Goal: Task Accomplishment & Management: Use online tool/utility

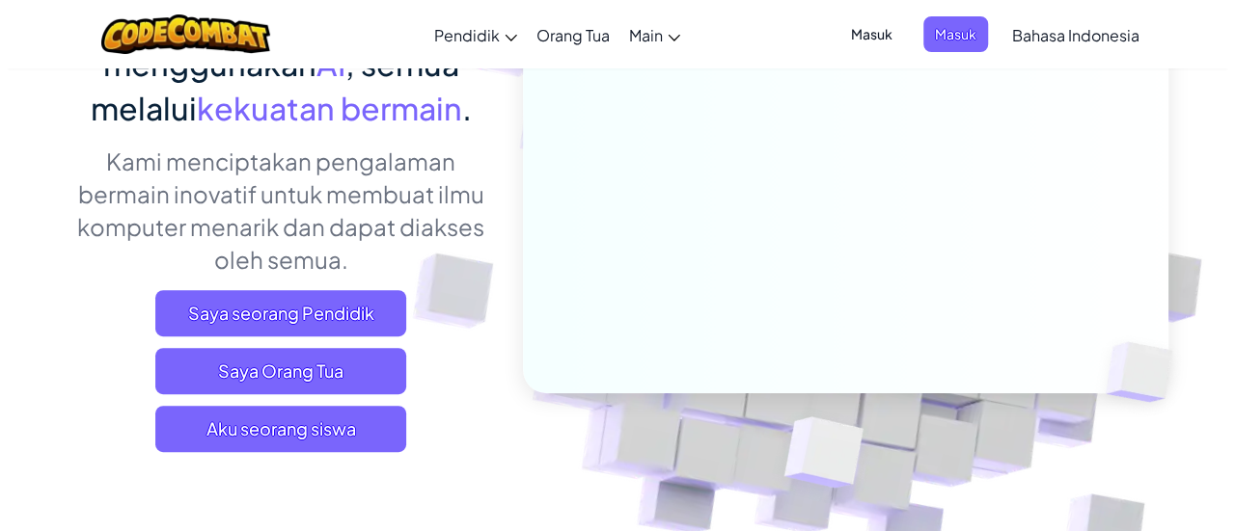
scroll to position [193, 0]
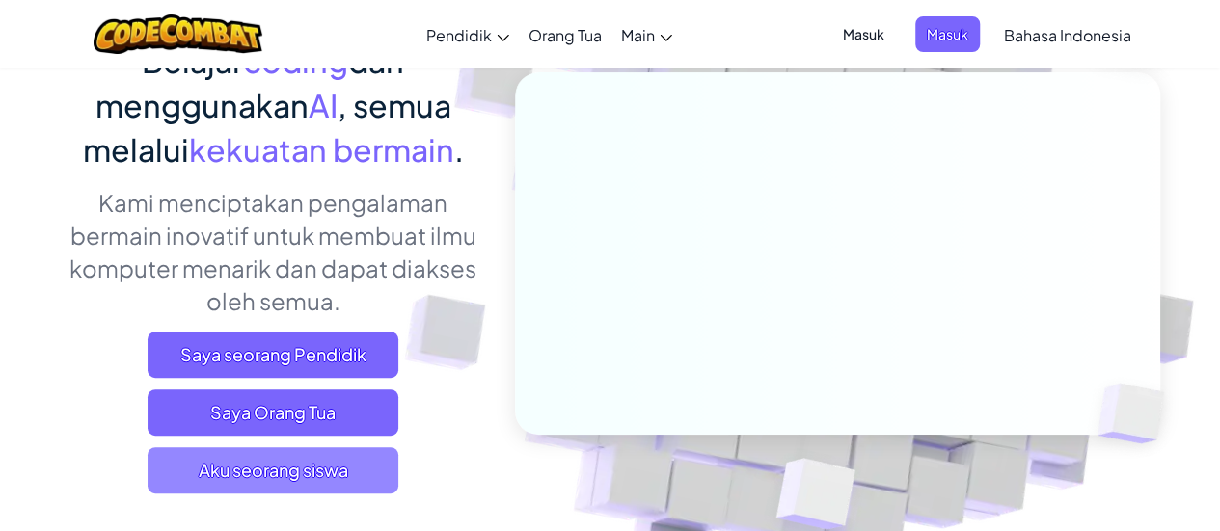
click at [337, 461] on span "Aku seorang siswa" at bounding box center [273, 471] width 251 height 46
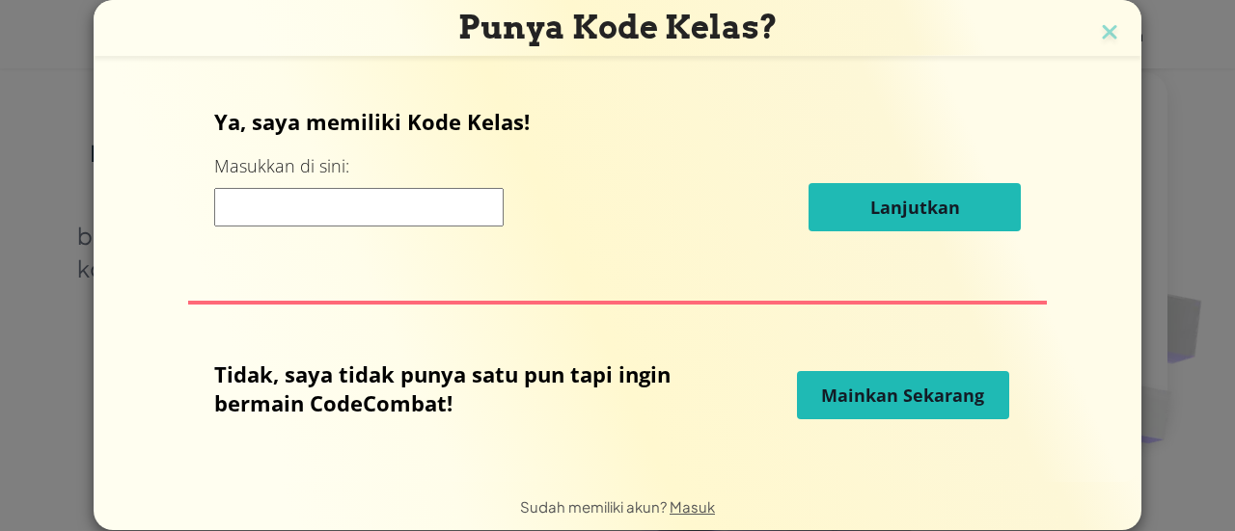
click at [886, 387] on span "Mainkan Sekarang" at bounding box center [902, 395] width 163 height 23
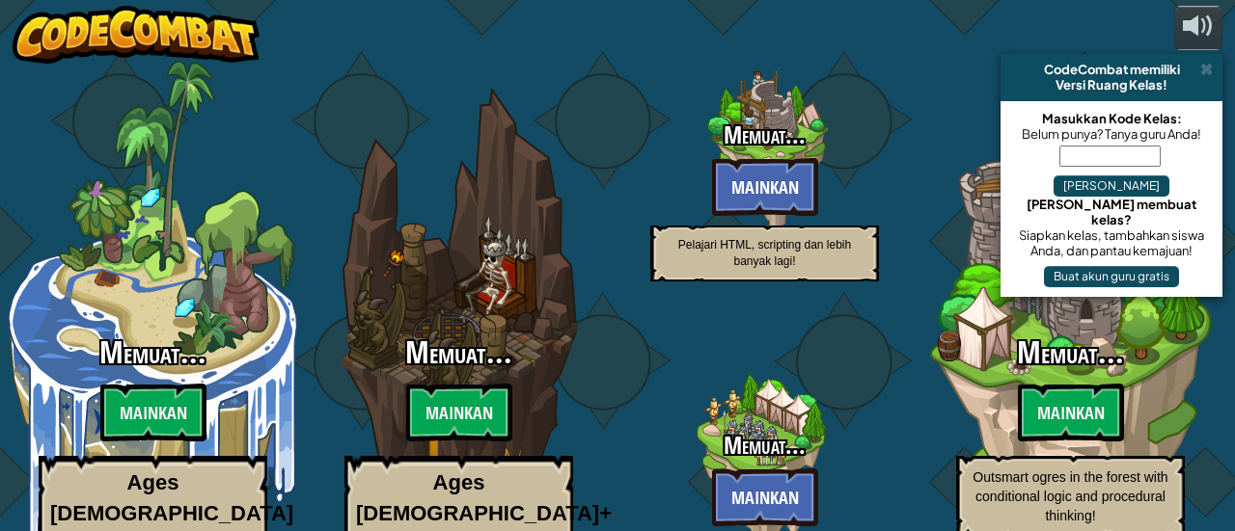
select select "id"
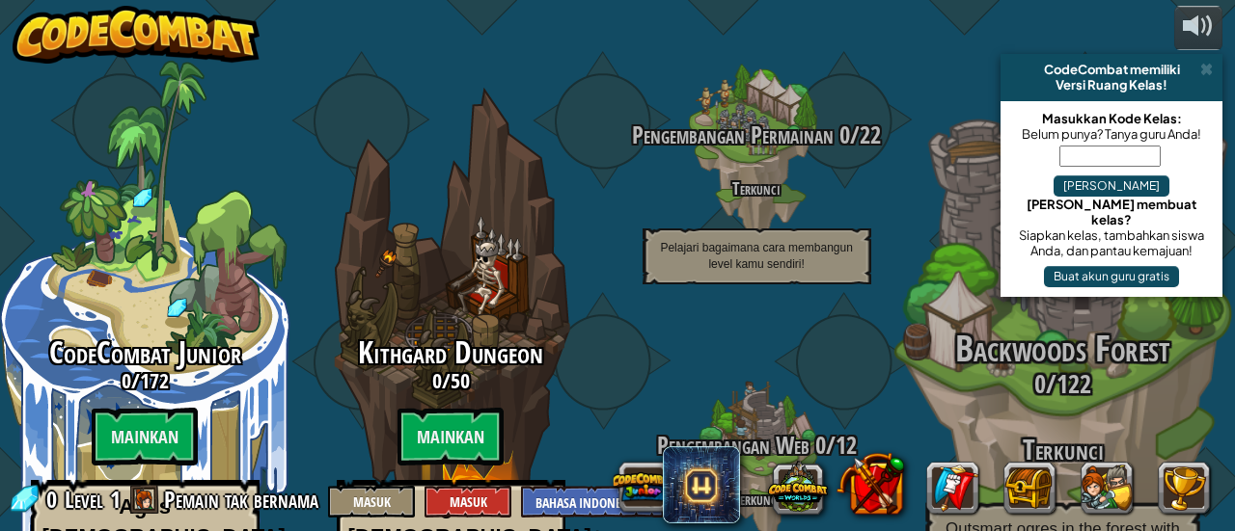
click at [892, 250] on div "Backwoods Forest 0 / 122 Terkunci Outsmart ogres in the forest with conditional…" at bounding box center [1062, 367] width 367 height 734
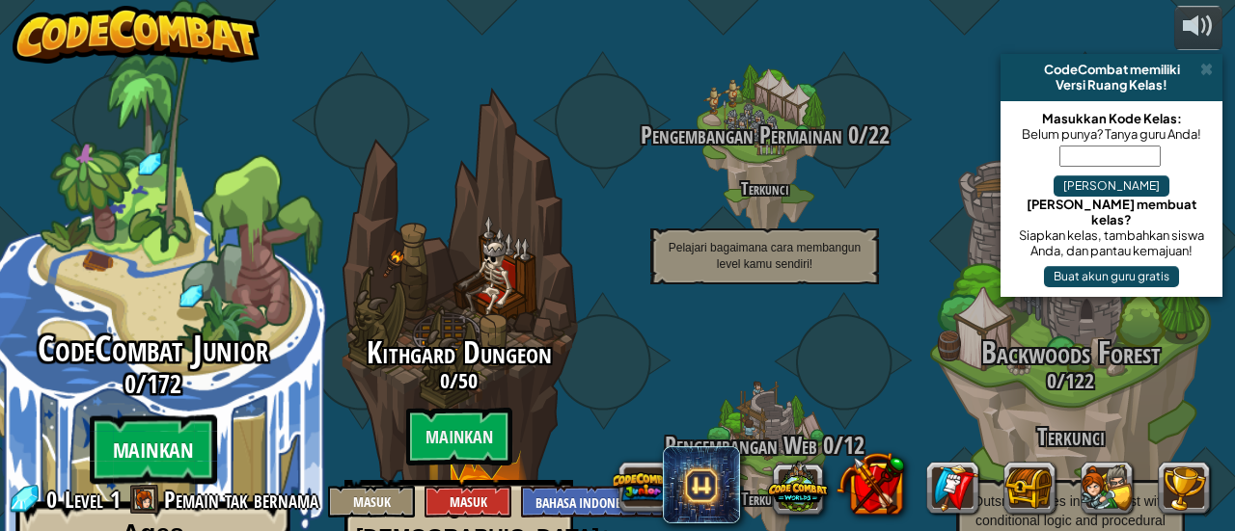
click at [154, 416] on btn "Mainkan" at bounding box center [152, 450] width 127 height 69
select select "id"
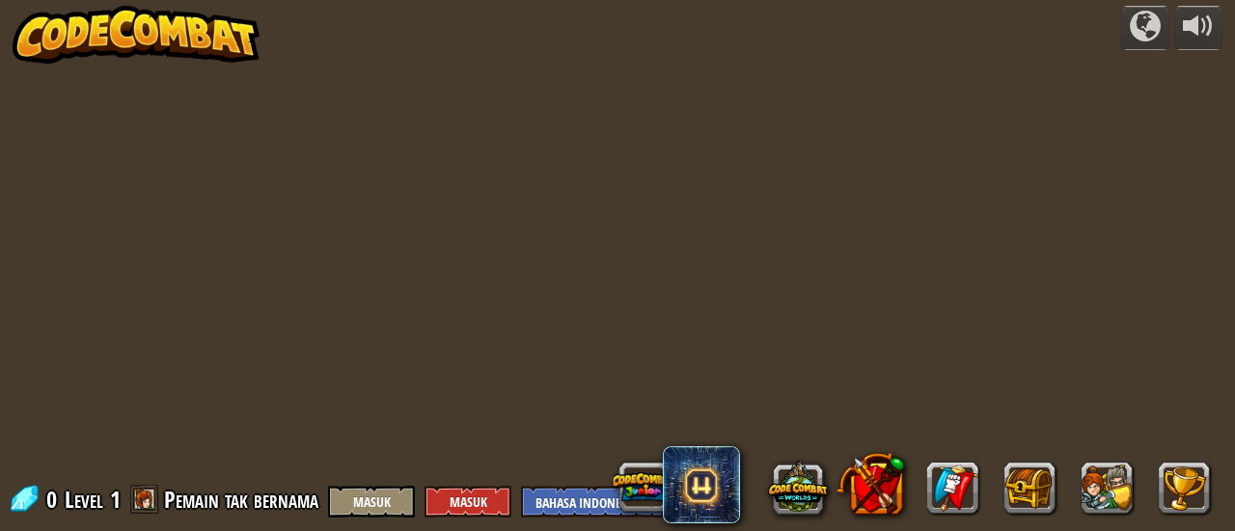
select select "id"
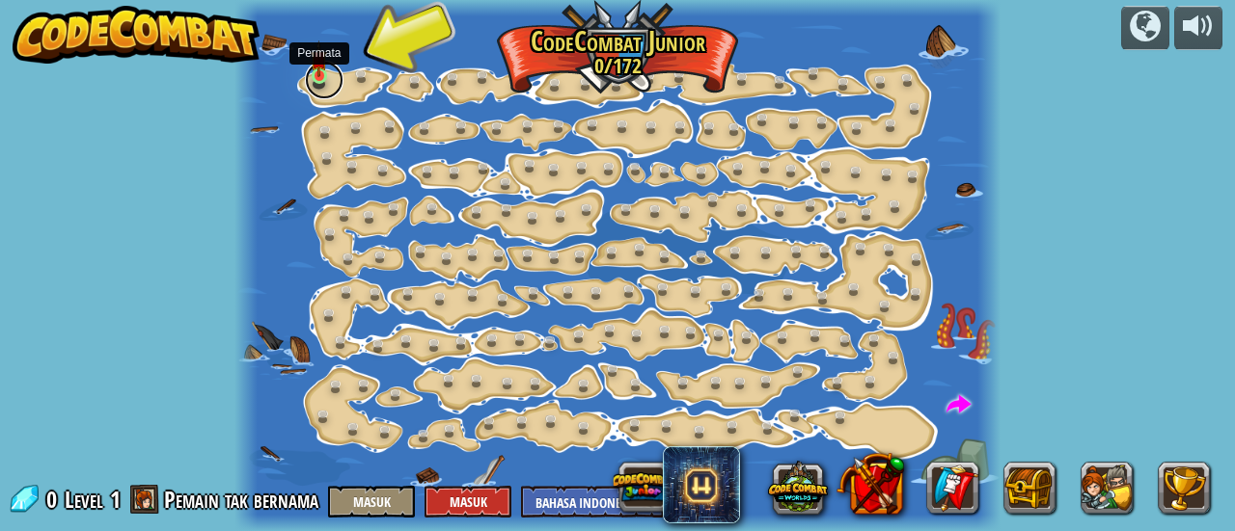
click at [313, 82] on link at bounding box center [324, 80] width 39 height 39
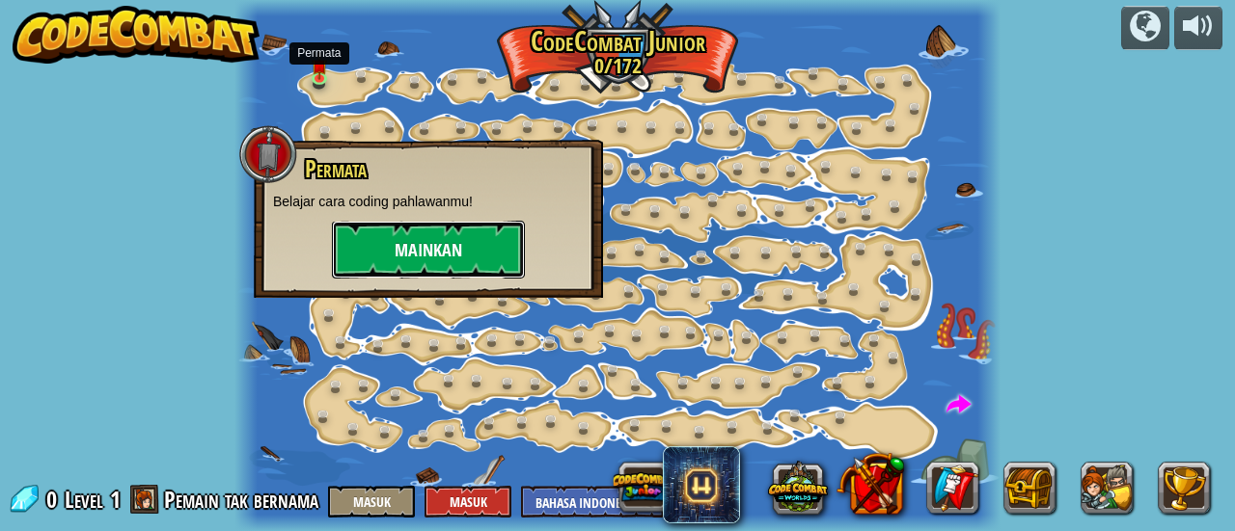
click at [463, 266] on button "Mainkan" at bounding box center [428, 250] width 193 height 58
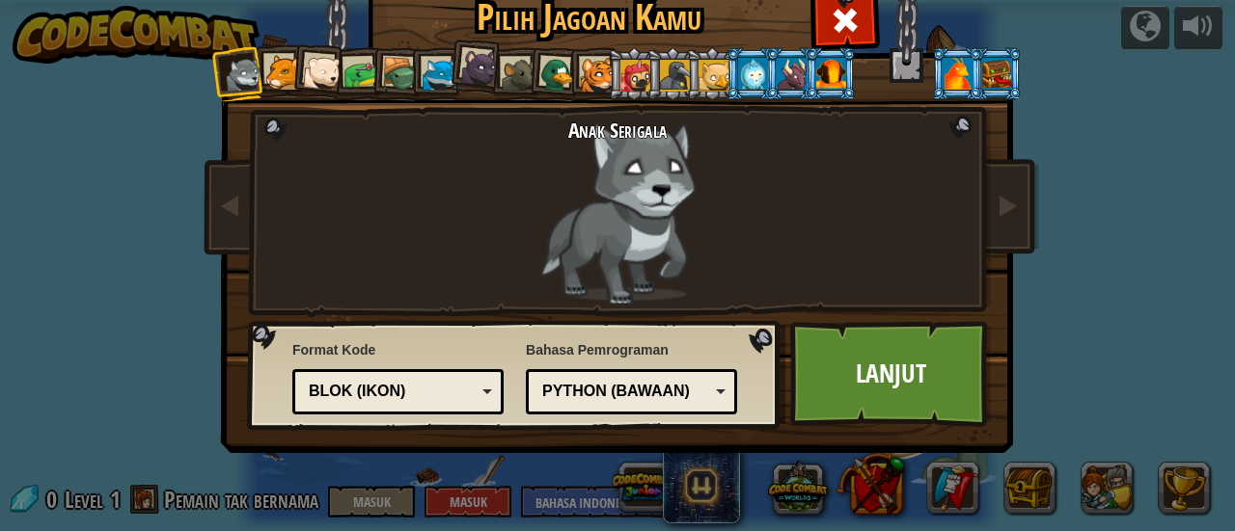
click at [432, 398] on div "Blok (ikon)" at bounding box center [392, 392] width 167 height 22
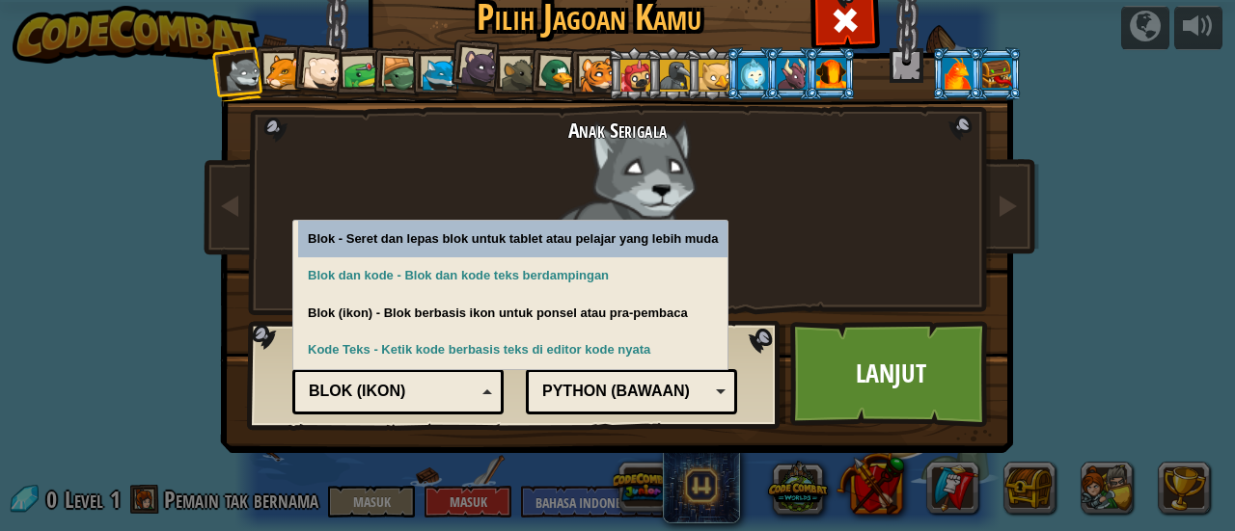
click at [432, 398] on div "Blok (ikon)" at bounding box center [392, 392] width 167 height 22
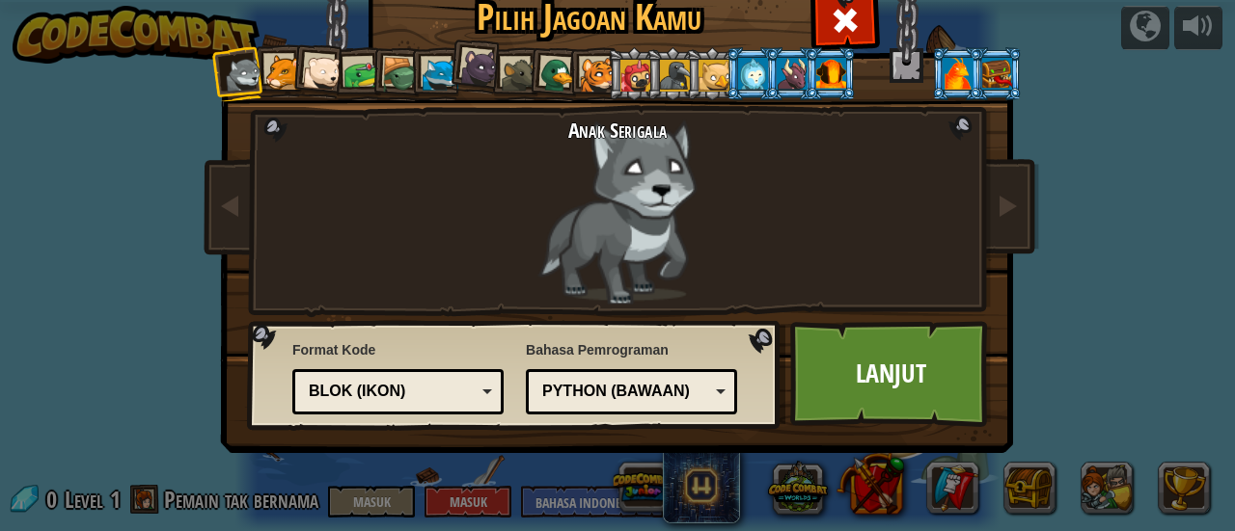
click at [586, 400] on div "Python (Bawaan)" at bounding box center [625, 392] width 167 height 22
click at [648, 377] on div "JavaScript" at bounding box center [631, 392] width 186 height 30
click at [824, 354] on link "Lanjut" at bounding box center [891, 374] width 202 height 106
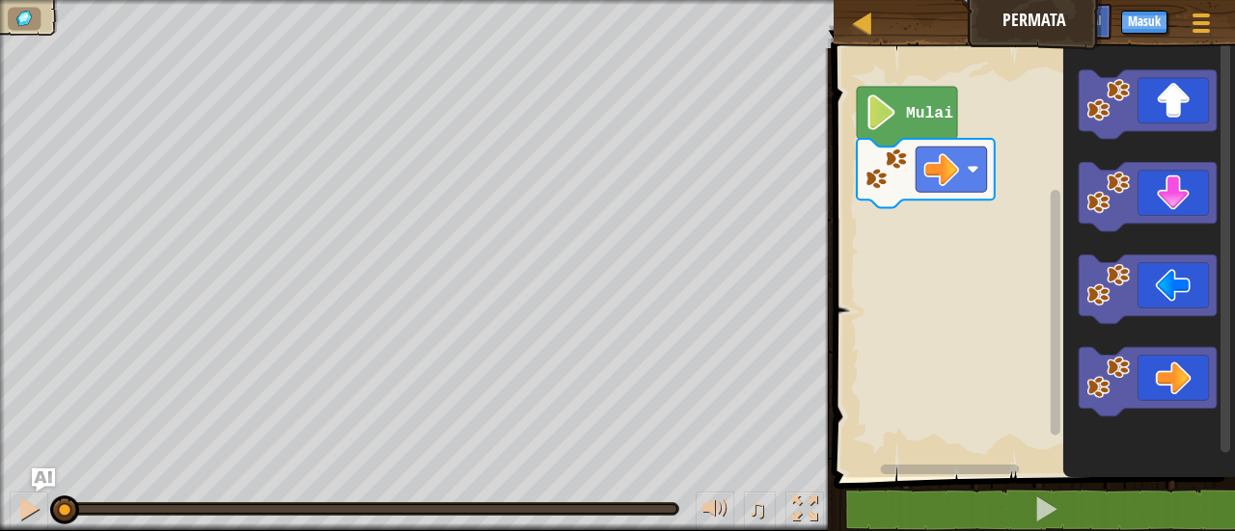
click at [901, 127] on icon "Ruang Kerja Blockly" at bounding box center [907, 117] width 100 height 60
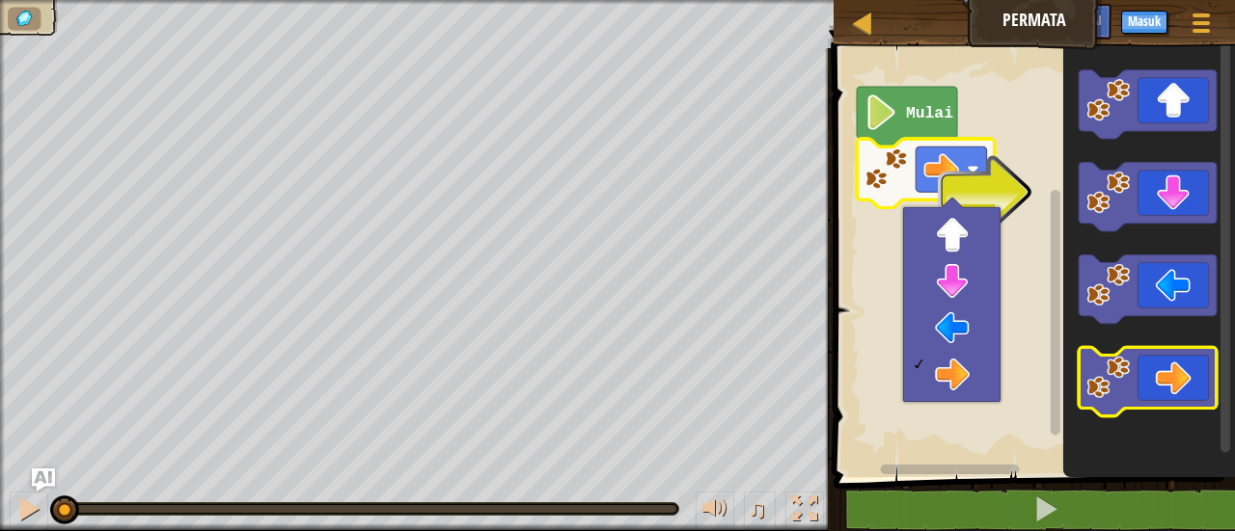
click at [1174, 369] on icon "Ruang Kerja Blockly" at bounding box center [1148, 381] width 138 height 68
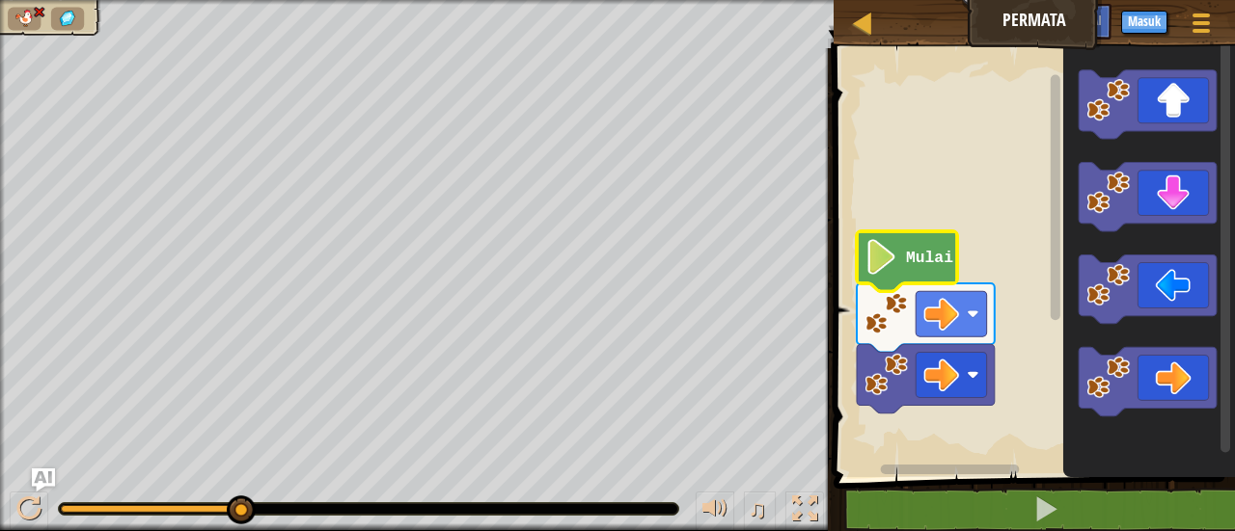
click at [919, 246] on icon "Ruang Kerja Blockly" at bounding box center [907, 262] width 100 height 60
click at [899, 266] on icon "Ruang Kerja Blockly" at bounding box center [907, 262] width 100 height 60
click at [941, 313] on image "Ruang Kerja Blockly" at bounding box center [942, 314] width 36 height 36
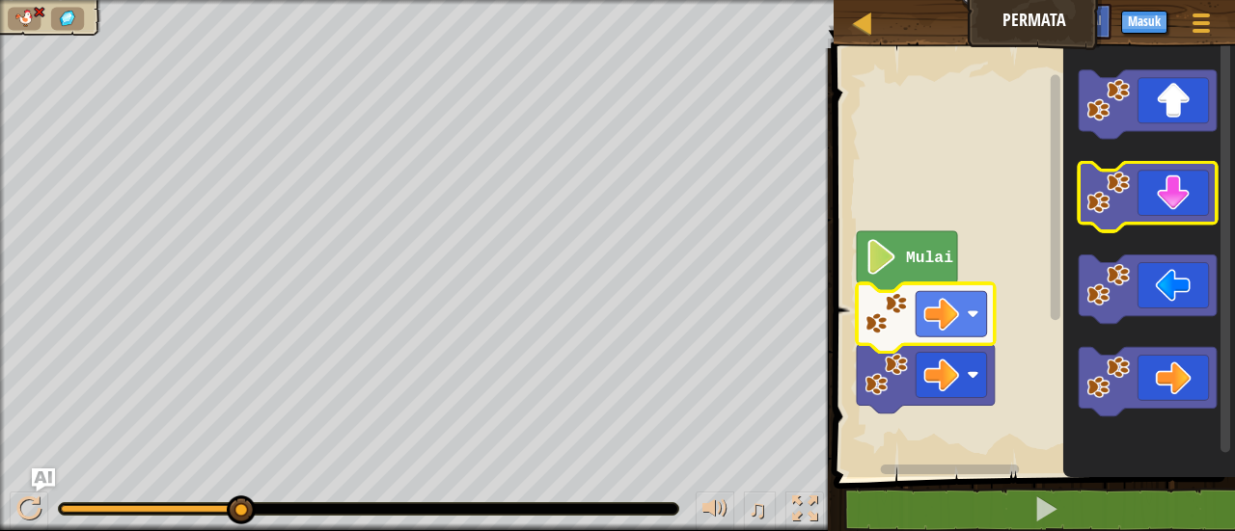
click at [1169, 210] on icon "Ruang Kerja Blockly" at bounding box center [1148, 197] width 138 height 68
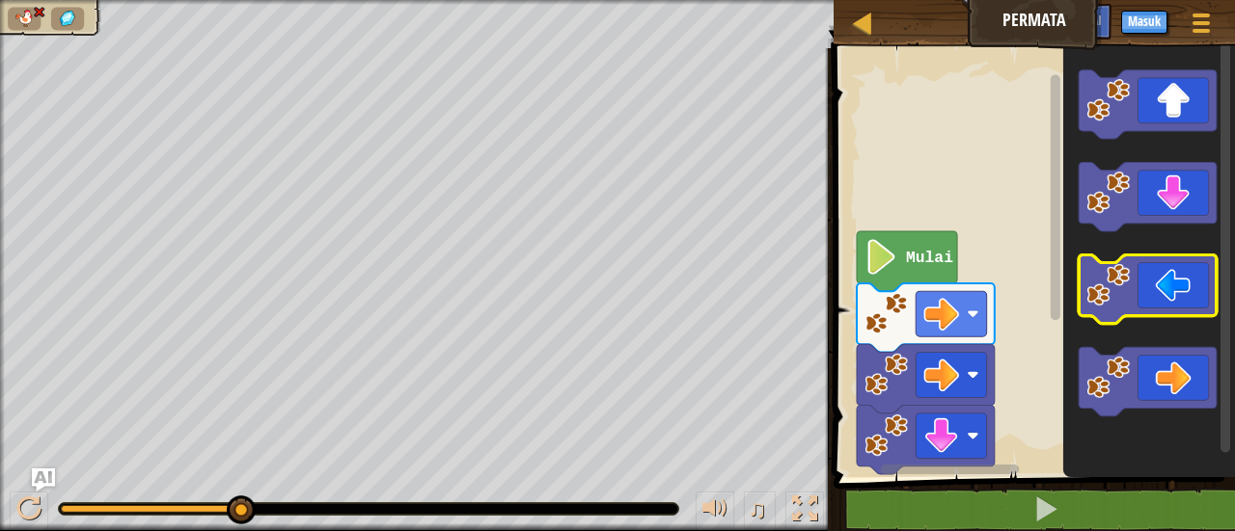
click at [1113, 313] on icon "Ruang Kerja Blockly" at bounding box center [1148, 289] width 138 height 68
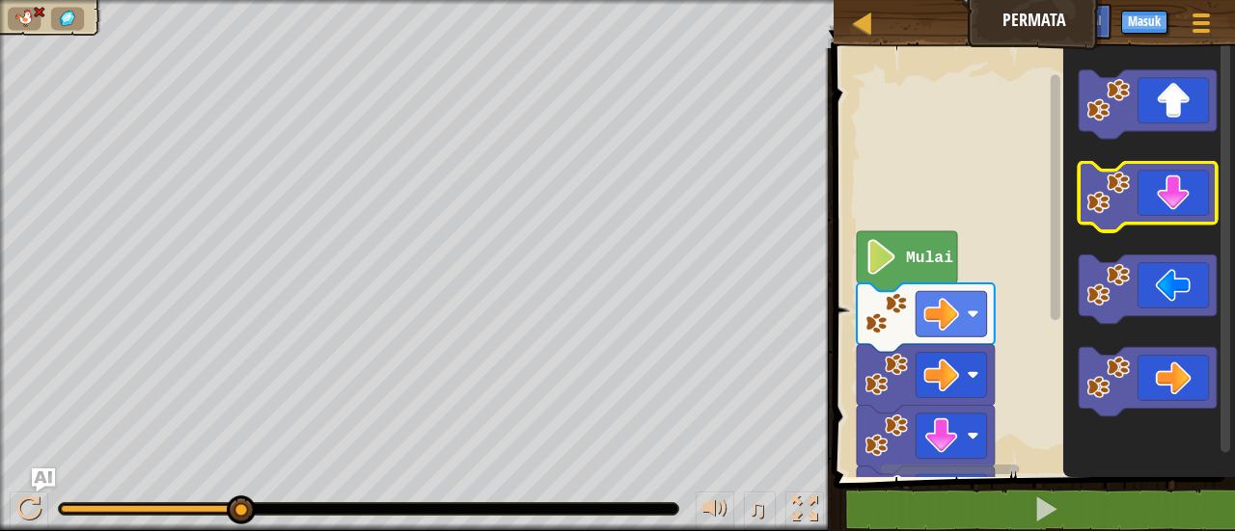
click at [1113, 223] on icon "Ruang Kerja Blockly" at bounding box center [1148, 197] width 138 height 68
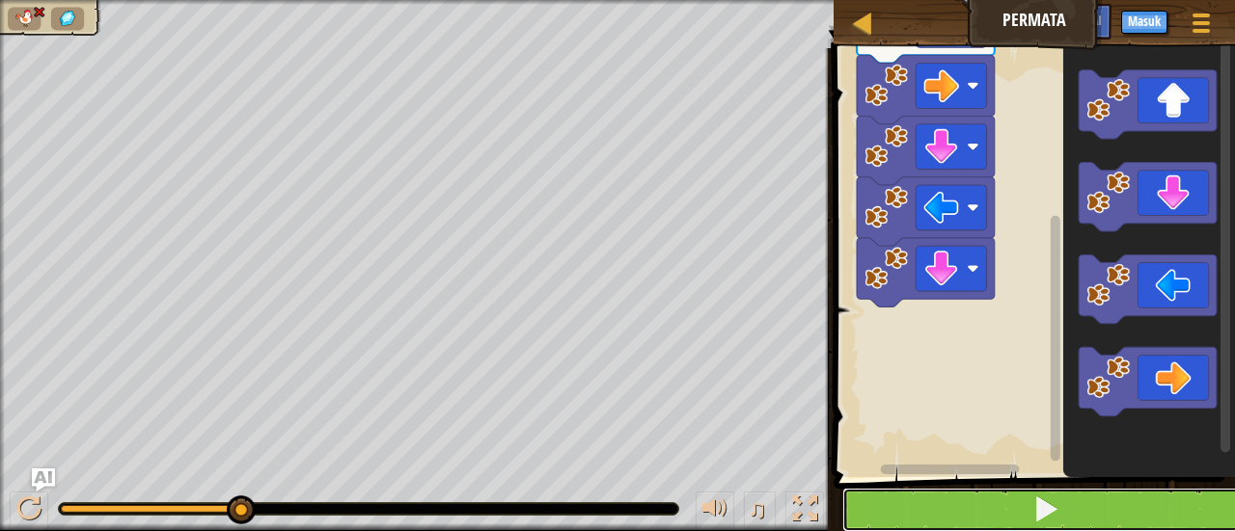
click at [1013, 516] on button at bounding box center [1045, 510] width 407 height 44
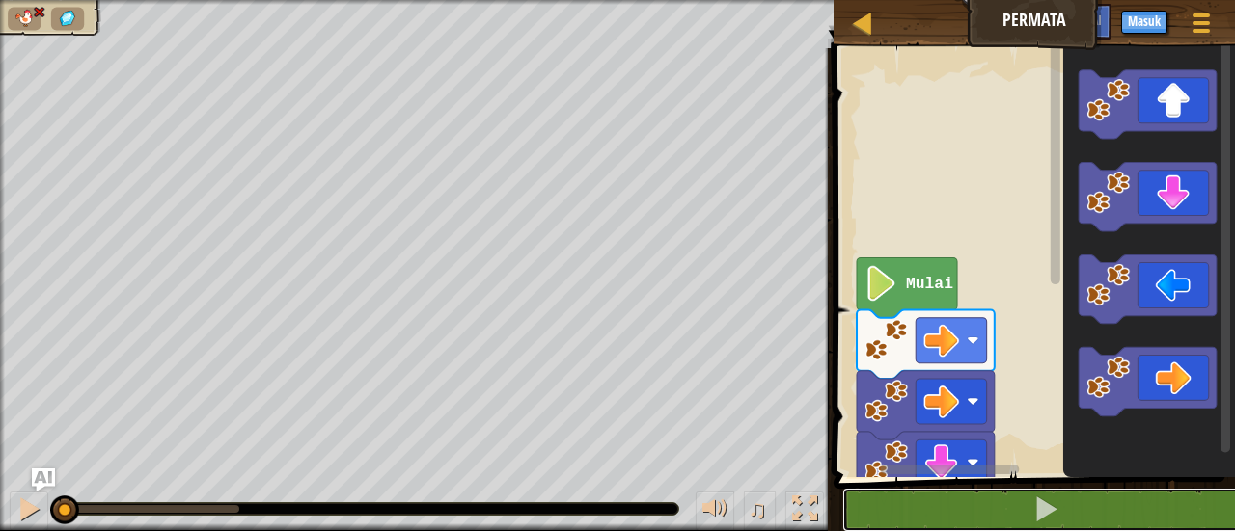
drag, startPoint x: 235, startPoint y: 500, endPoint x: 8, endPoint y: 516, distance: 228.2
click at [8, 516] on div "♫" at bounding box center [416, 505] width 833 height 58
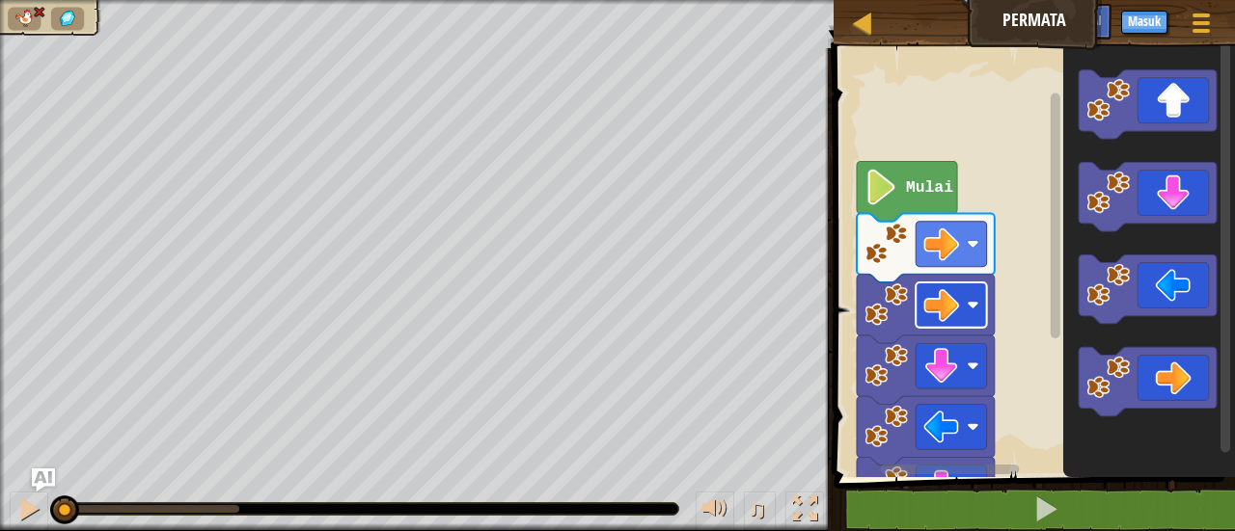
click at [976, 311] on image "Ruang Kerja Blockly" at bounding box center [973, 305] width 12 height 12
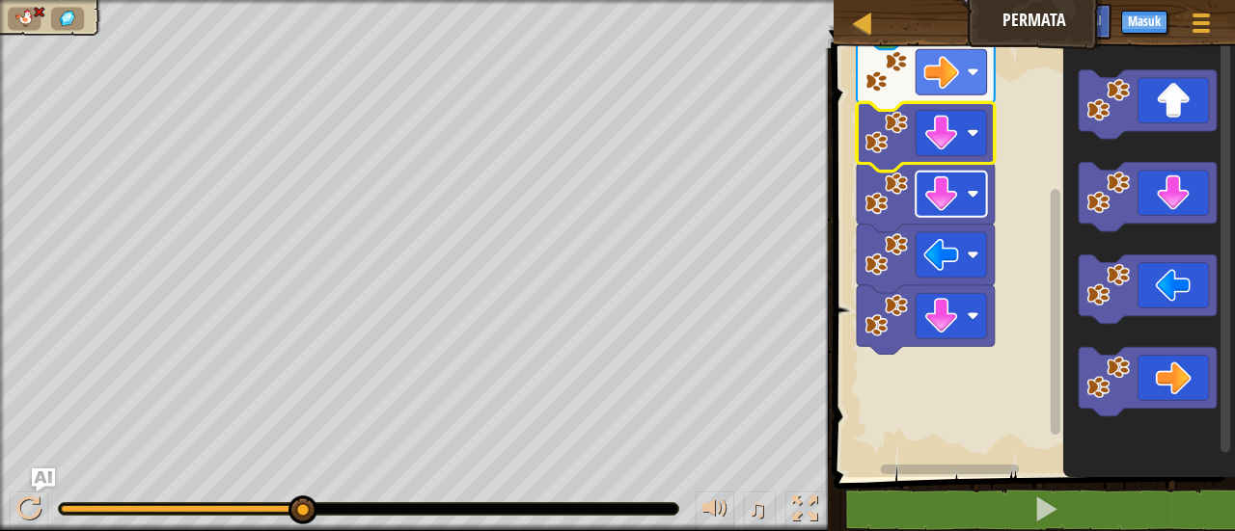
click at [975, 193] on image "Ruang Kerja Blockly" at bounding box center [973, 194] width 12 height 12
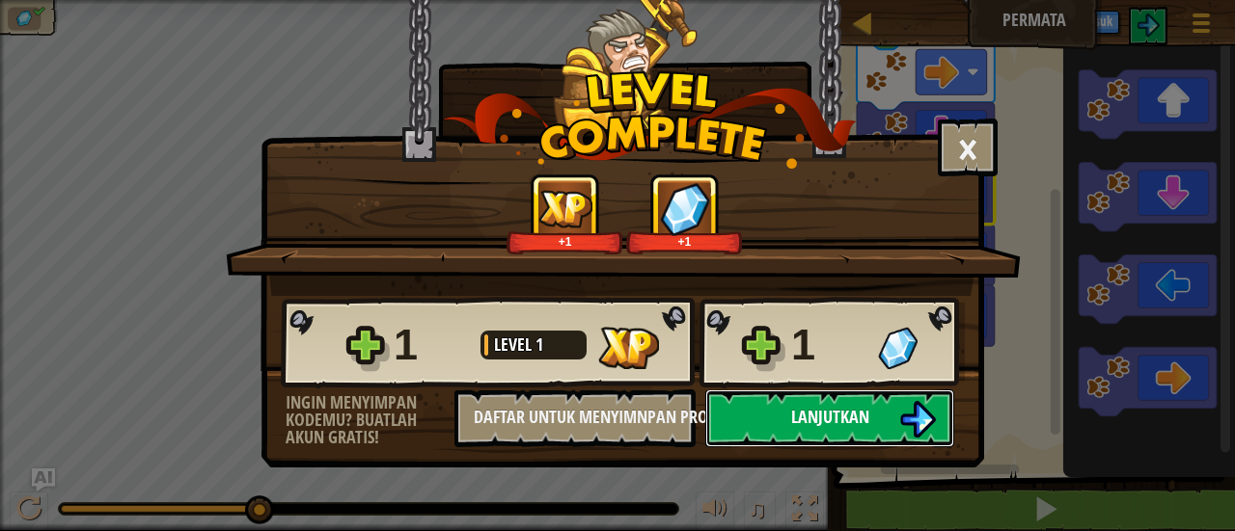
click at [840, 412] on span "Lanjutkan" at bounding box center [830, 417] width 78 height 24
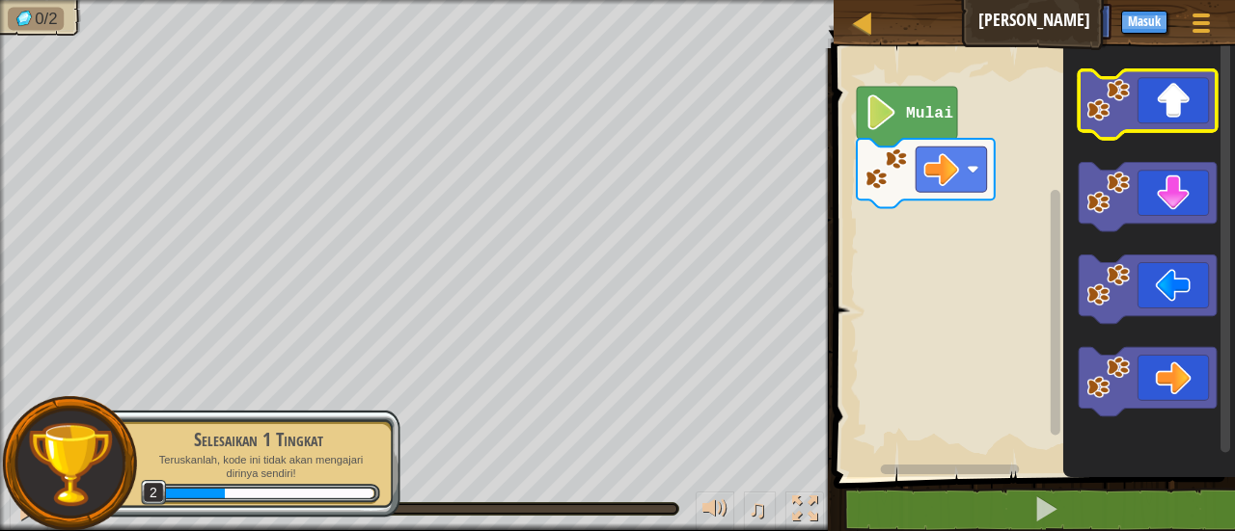
click at [1155, 135] on rect "Ruang Kerja Blockly" at bounding box center [1148, 104] width 138 height 68
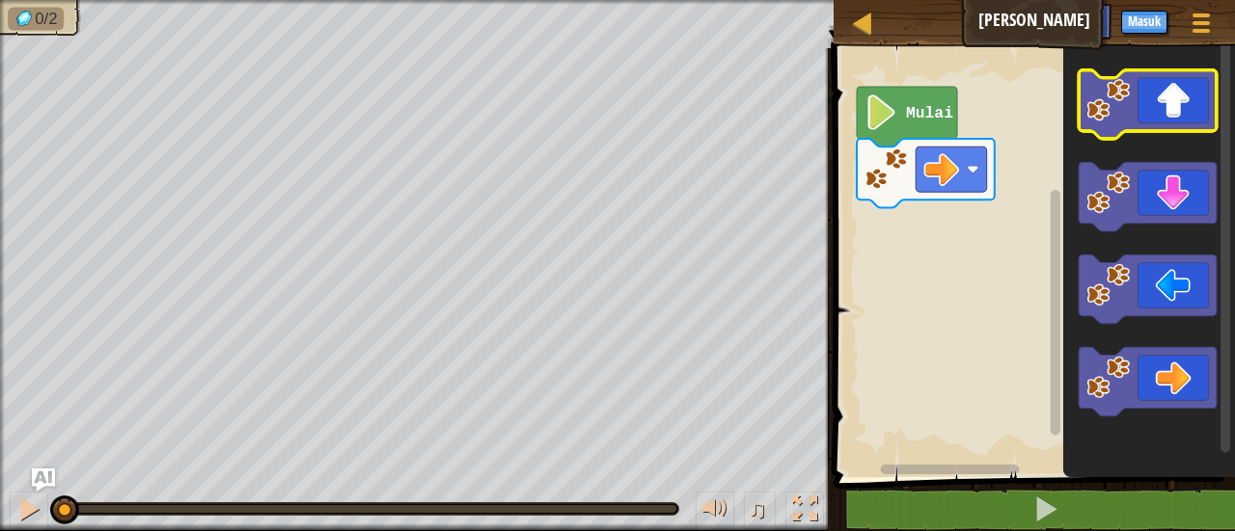
click at [1158, 105] on icon "Ruang Kerja Blockly" at bounding box center [1148, 104] width 138 height 68
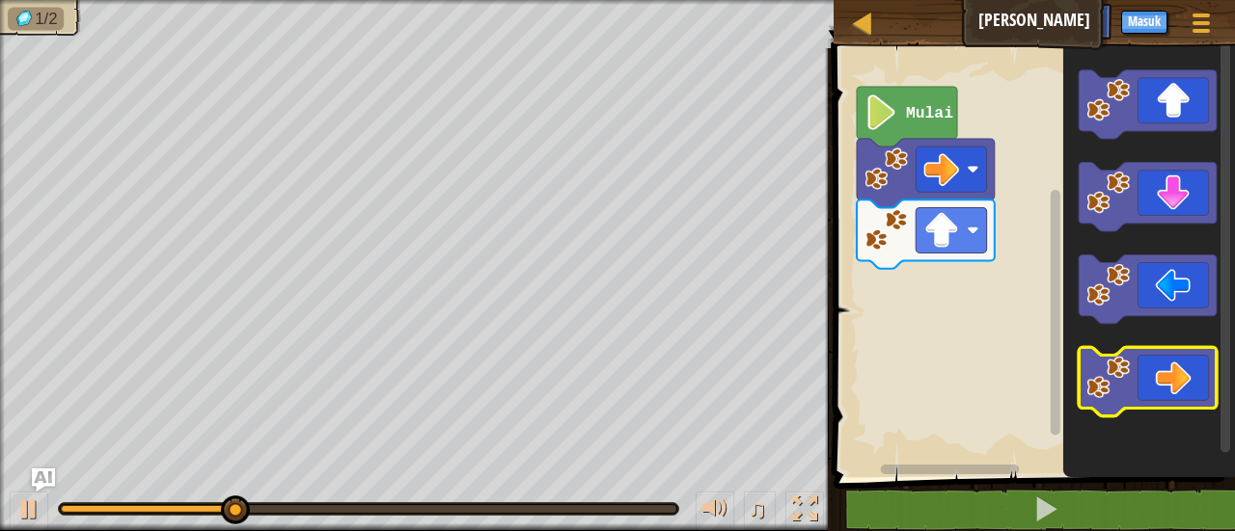
click at [1168, 368] on icon "Ruang Kerja Blockly" at bounding box center [1148, 381] width 138 height 68
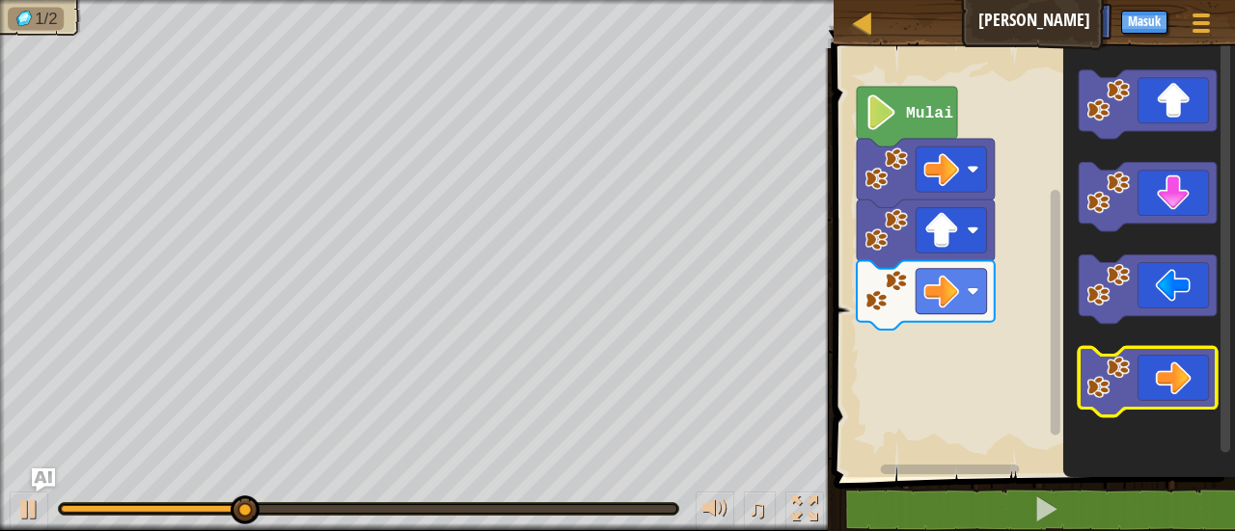
click at [1165, 360] on icon "Ruang Kerja Blockly" at bounding box center [1148, 381] width 138 height 68
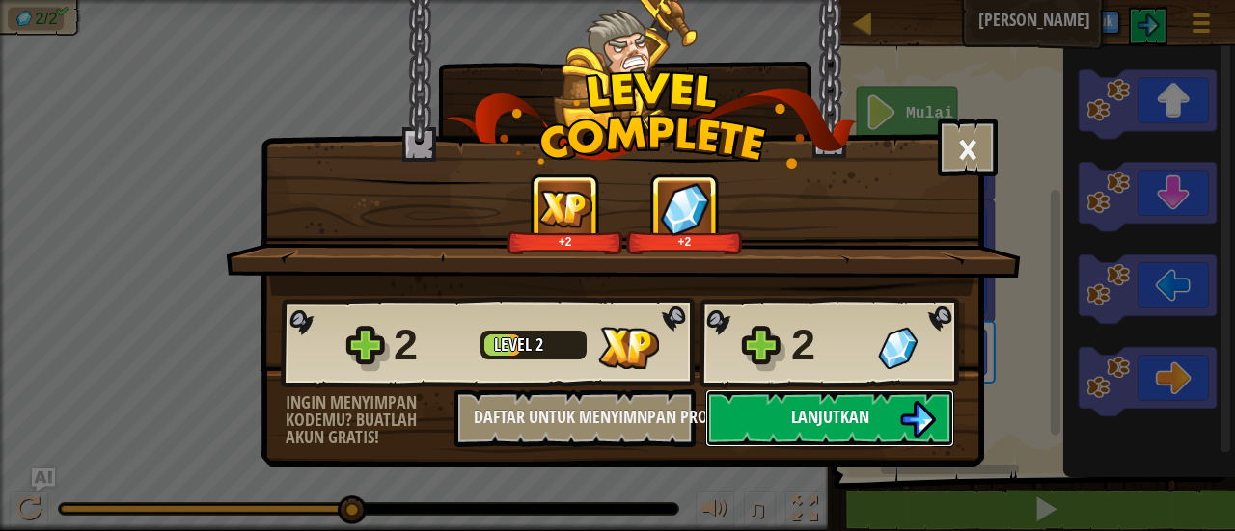
click at [752, 419] on button "Lanjutkan" at bounding box center [829, 419] width 249 height 58
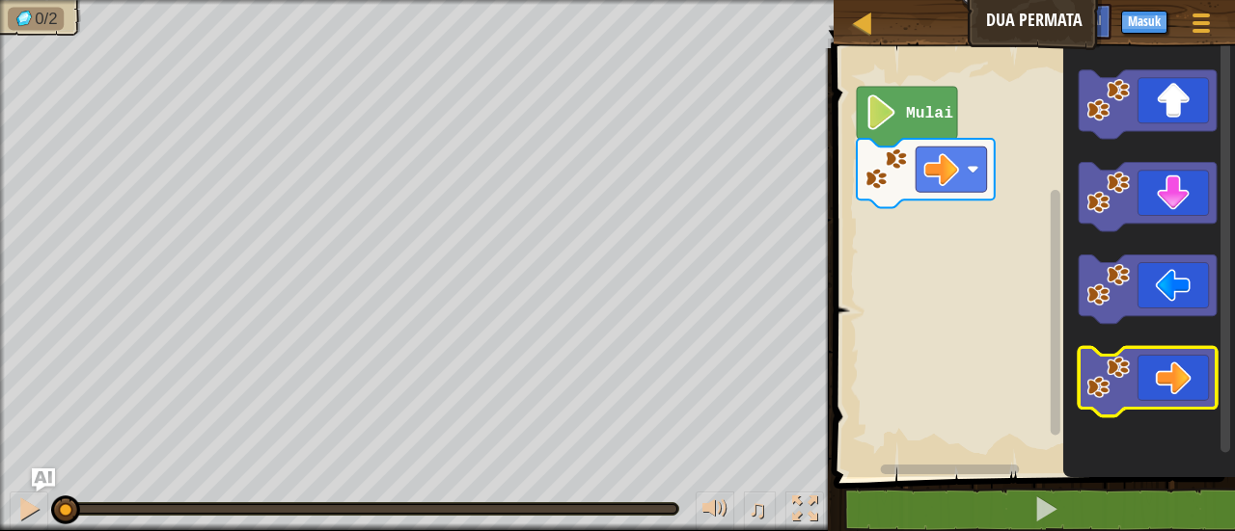
click at [1175, 377] on icon "Ruang Kerja Blockly" at bounding box center [1148, 381] width 138 height 68
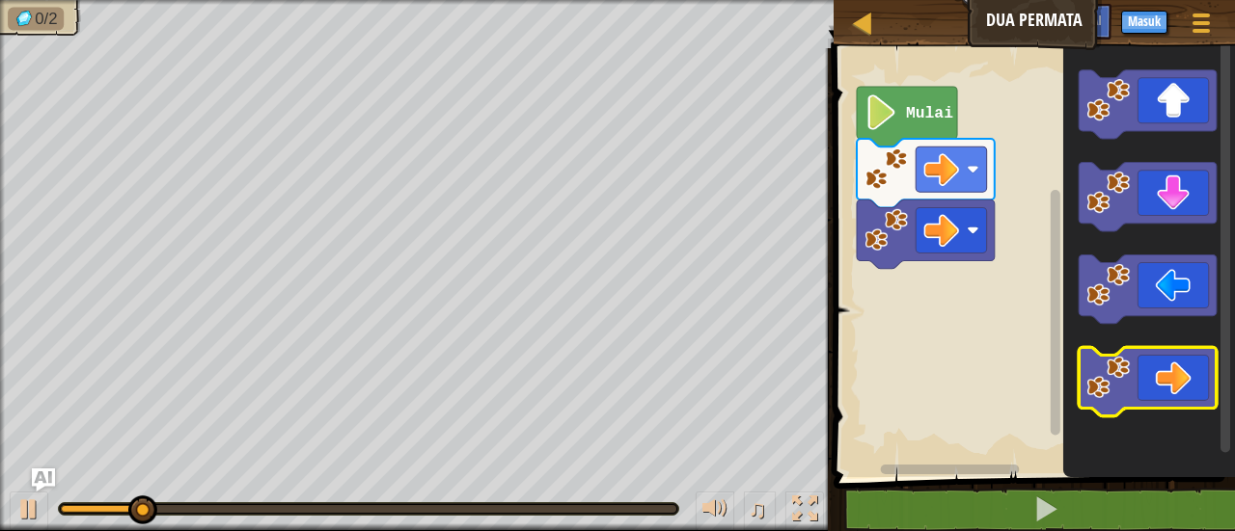
click at [1158, 360] on icon "Ruang Kerja Blockly" at bounding box center [1148, 381] width 138 height 68
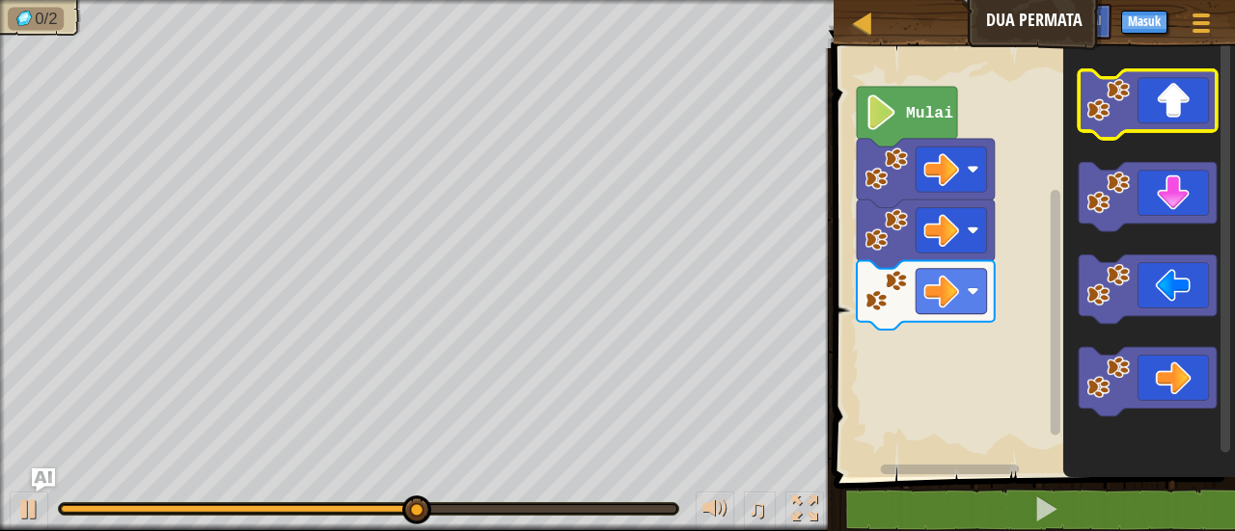
click at [1142, 131] on icon "Ruang Kerja Blockly" at bounding box center [1148, 104] width 138 height 68
click at [1138, 96] on icon "Ruang Kerja Blockly" at bounding box center [1148, 104] width 138 height 68
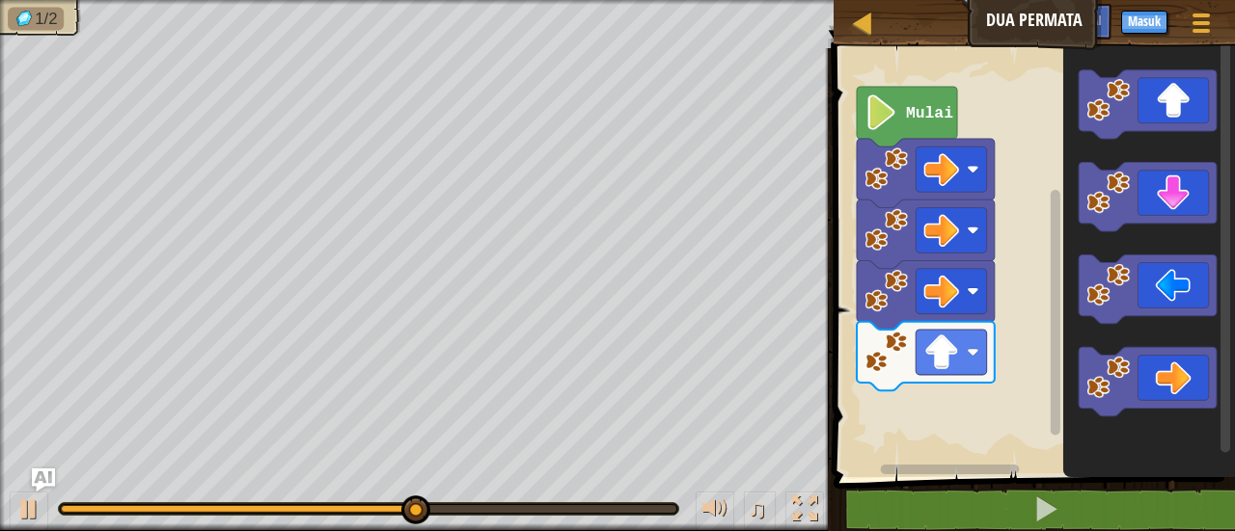
click at [1141, 245] on icon "Ruang Kerja Blockly" at bounding box center [1149, 258] width 172 height 439
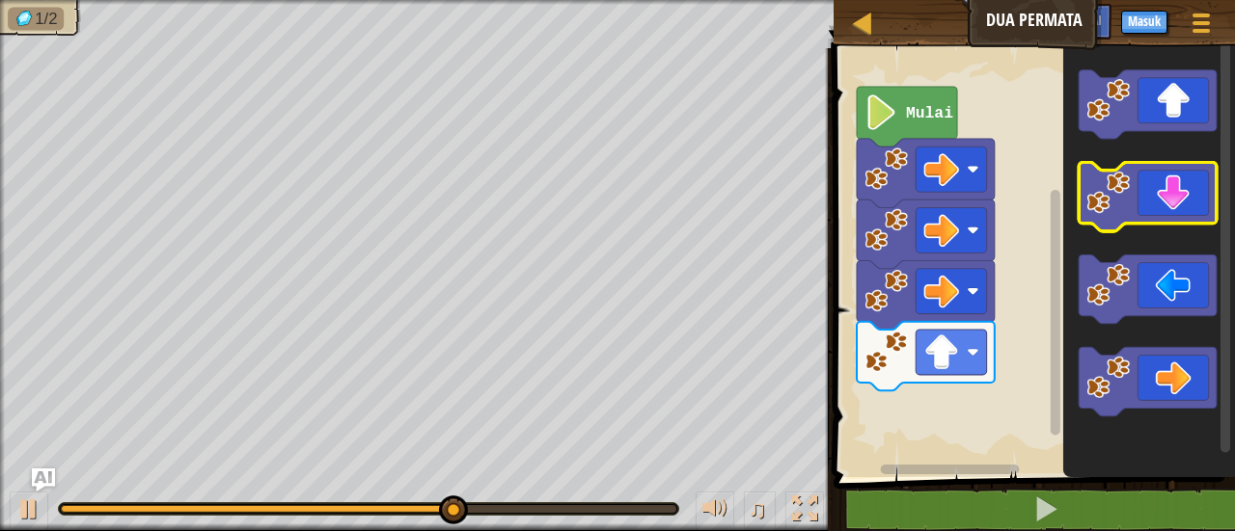
click at [1131, 210] on icon "Ruang Kerja Blockly" at bounding box center [1148, 197] width 138 height 68
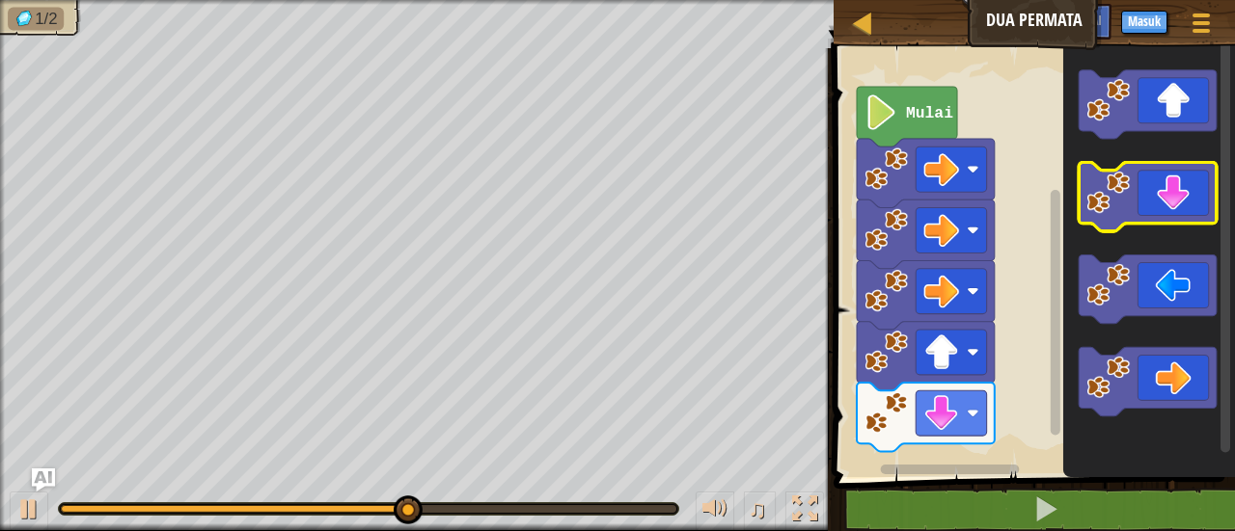
click at [1131, 215] on icon "Ruang Kerja Blockly" at bounding box center [1148, 197] width 138 height 68
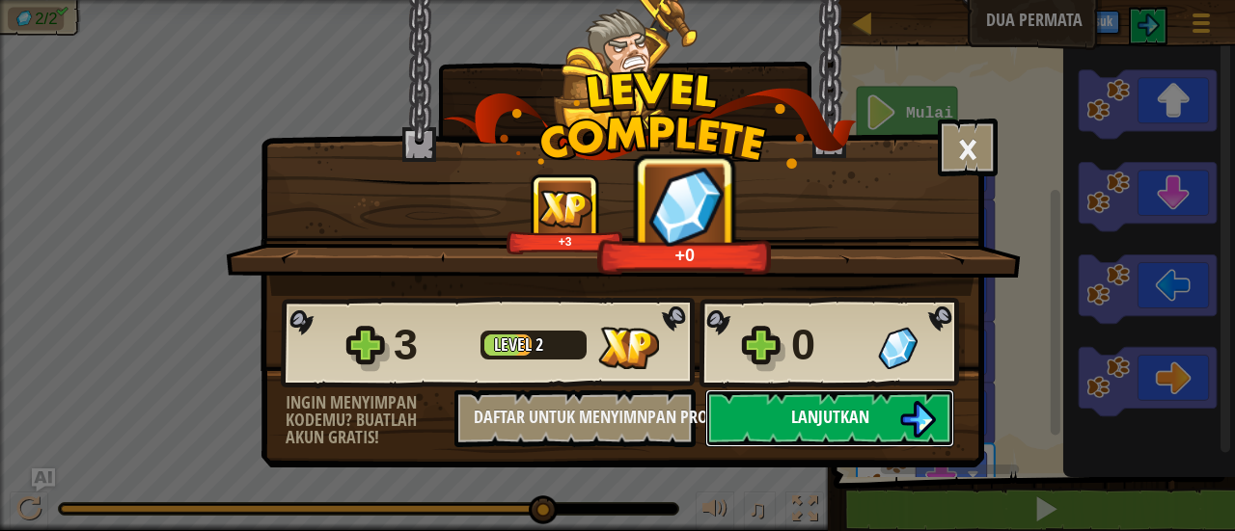
click at [786, 416] on button "Lanjutkan" at bounding box center [829, 419] width 249 height 58
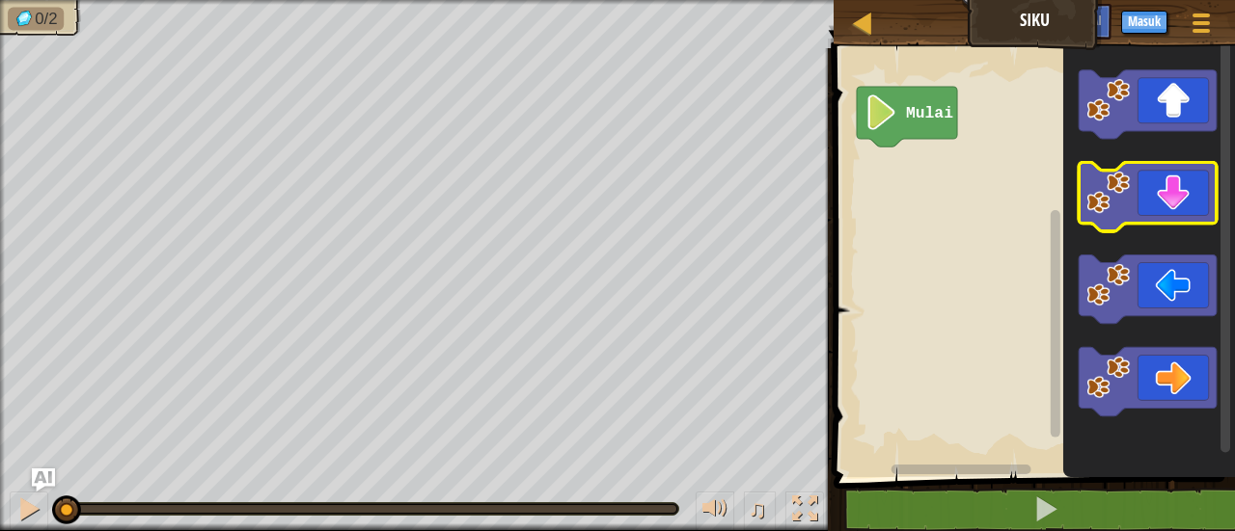
click at [1141, 189] on icon "Ruang Kerja Blockly" at bounding box center [1148, 197] width 138 height 68
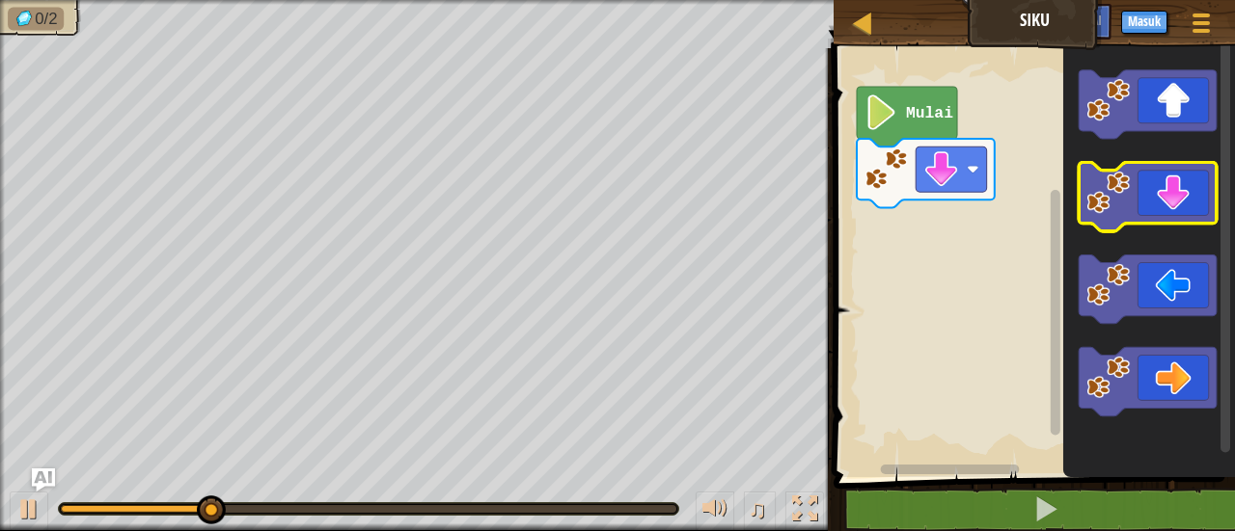
click at [1141, 189] on icon "Ruang Kerja Blockly" at bounding box center [1148, 197] width 138 height 68
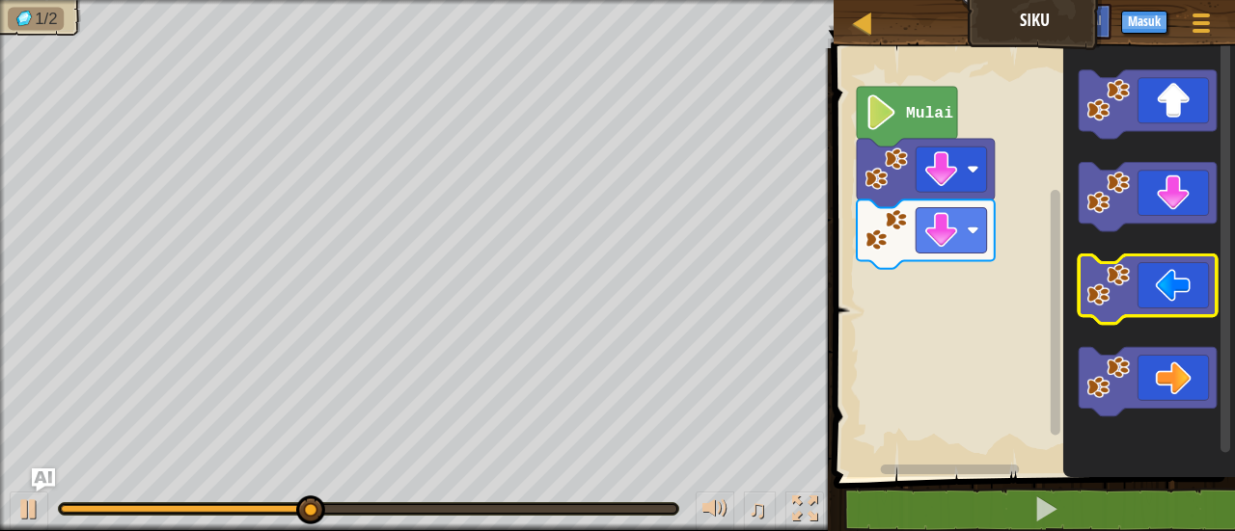
click at [1119, 296] on image "Ruang Kerja Blockly" at bounding box center [1108, 284] width 43 height 43
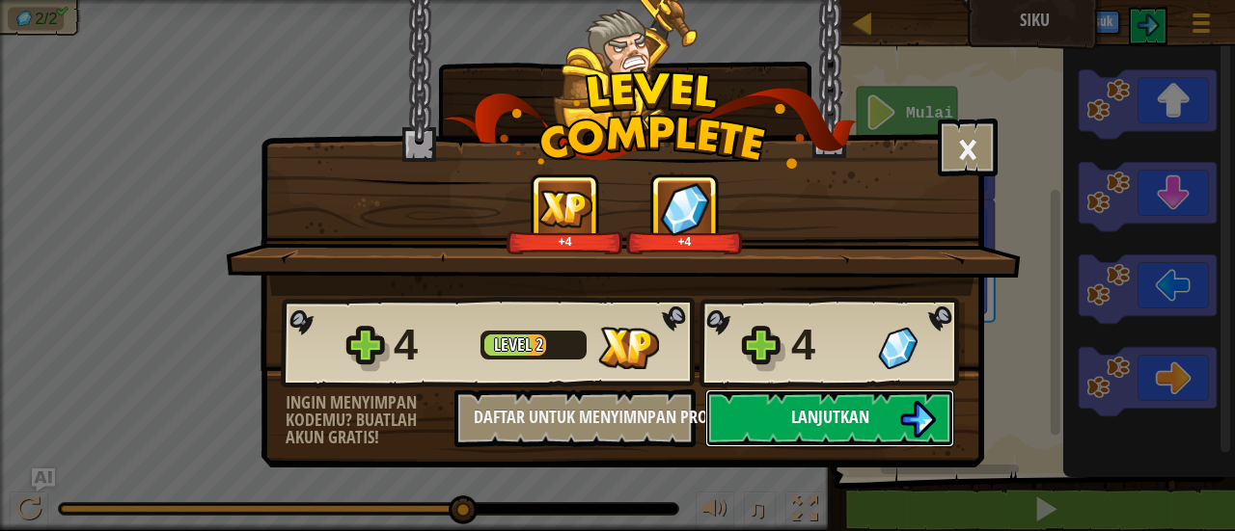
click at [902, 408] on img at bounding box center [917, 419] width 37 height 37
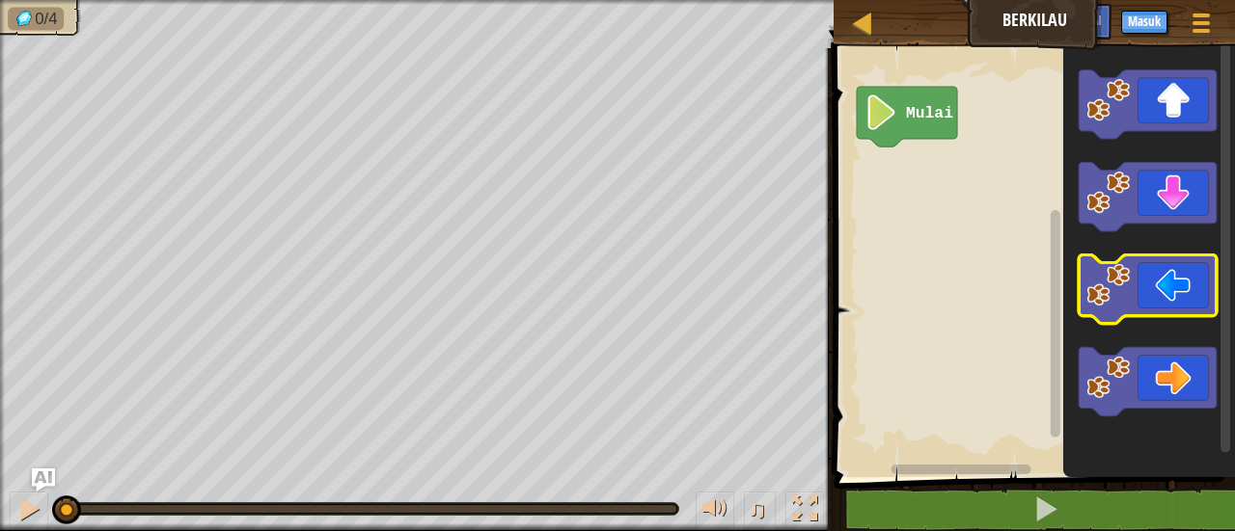
click at [1113, 280] on image "Ruang Kerja Blockly" at bounding box center [1108, 284] width 43 height 43
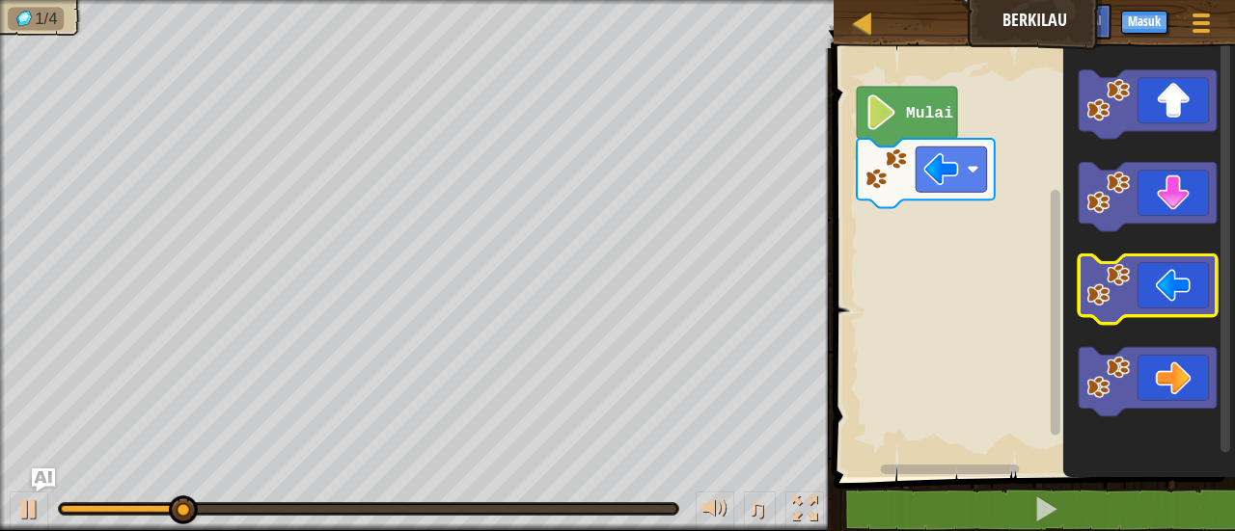
click at [1113, 280] on image "Ruang Kerja Blockly" at bounding box center [1108, 284] width 43 height 43
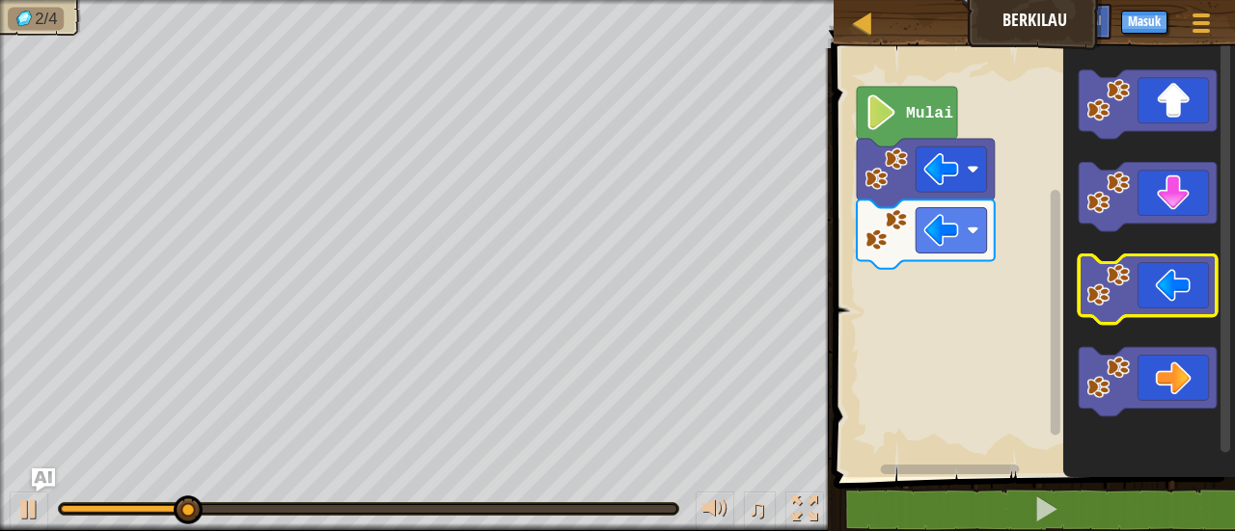
click at [1113, 280] on image "Ruang Kerja Blockly" at bounding box center [1108, 284] width 43 height 43
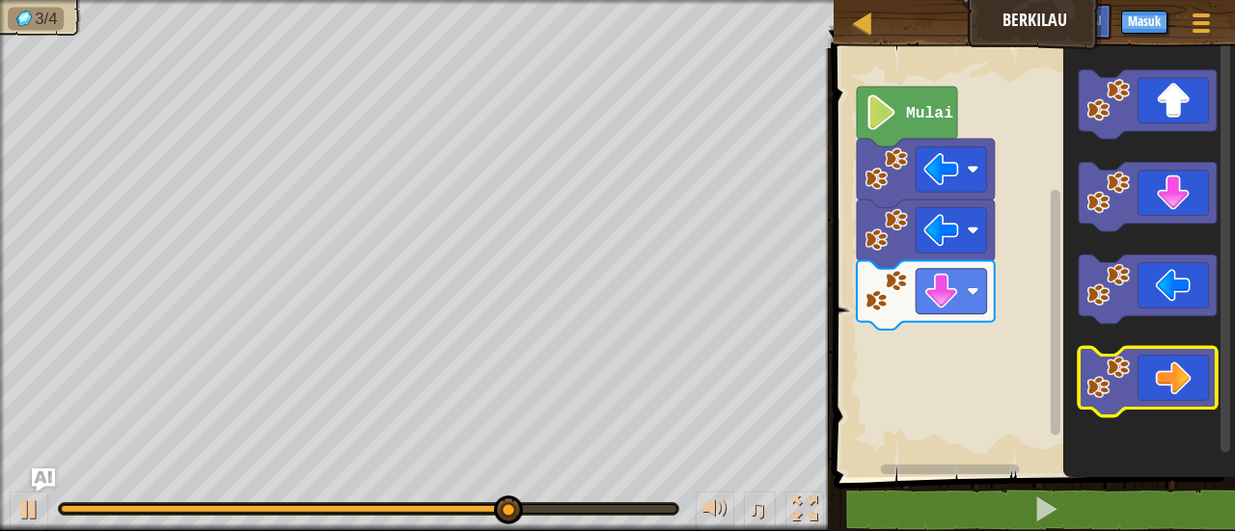
click at [1178, 350] on icon "Ruang Kerja Blockly" at bounding box center [1148, 381] width 138 height 68
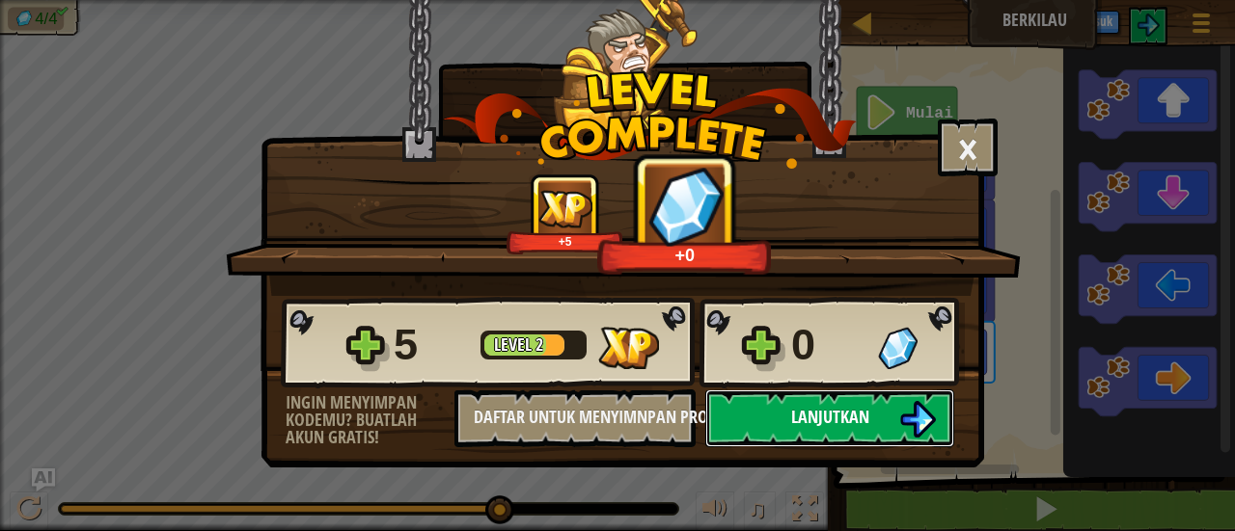
click at [794, 423] on span "Lanjutkan" at bounding box center [830, 417] width 78 height 24
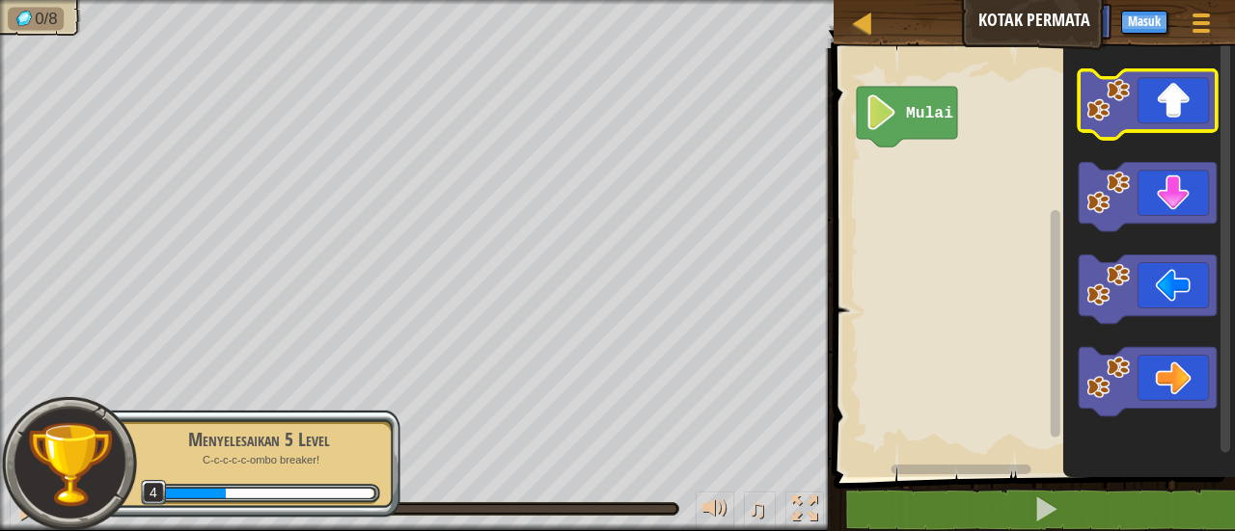
click at [1192, 121] on icon "Ruang Kerja Blockly" at bounding box center [1148, 104] width 138 height 68
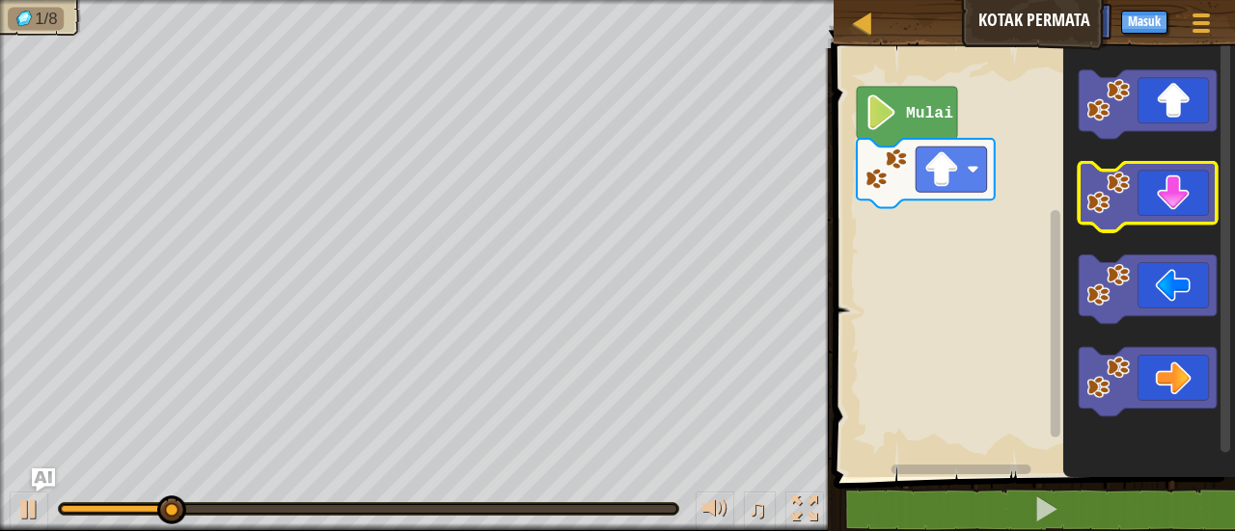
click at [1150, 213] on icon "Ruang Kerja Blockly" at bounding box center [1148, 197] width 138 height 68
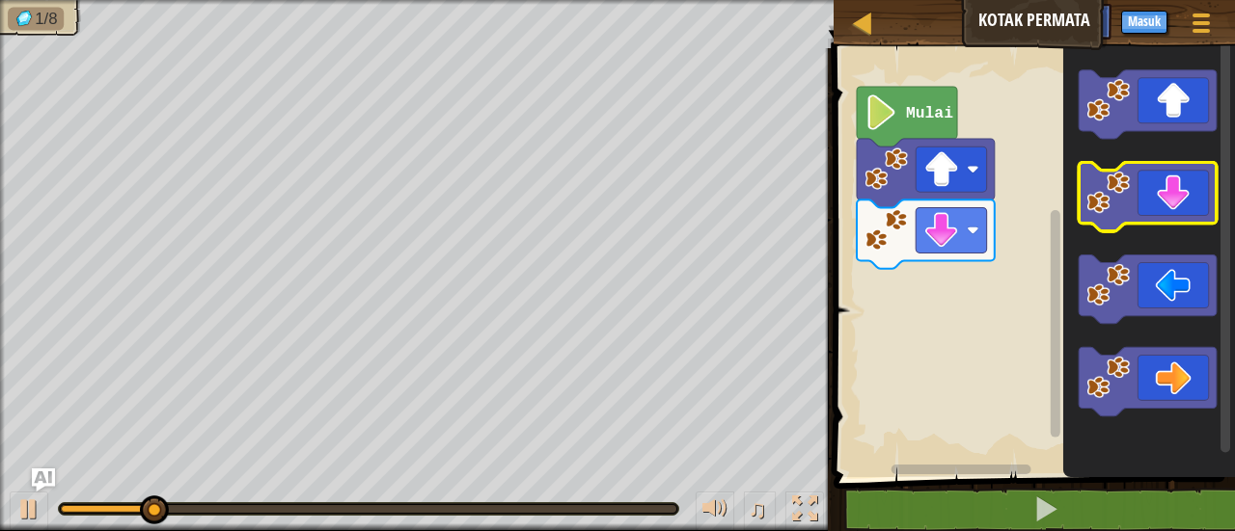
click at [1150, 213] on icon "Ruang Kerja Blockly" at bounding box center [1148, 197] width 138 height 68
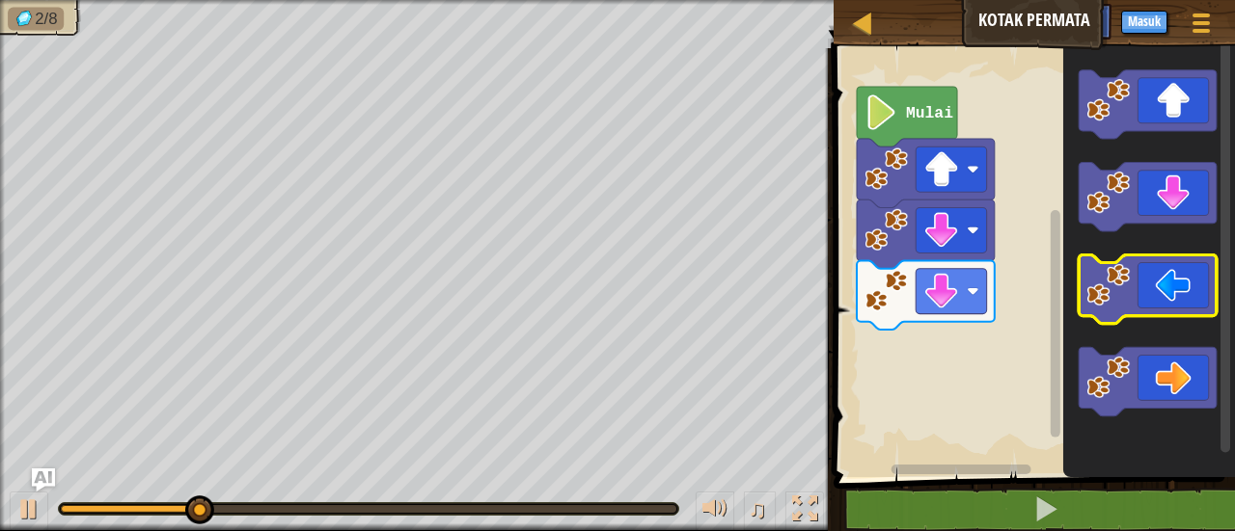
click at [1162, 292] on icon "Ruang Kerja Blockly" at bounding box center [1148, 289] width 138 height 68
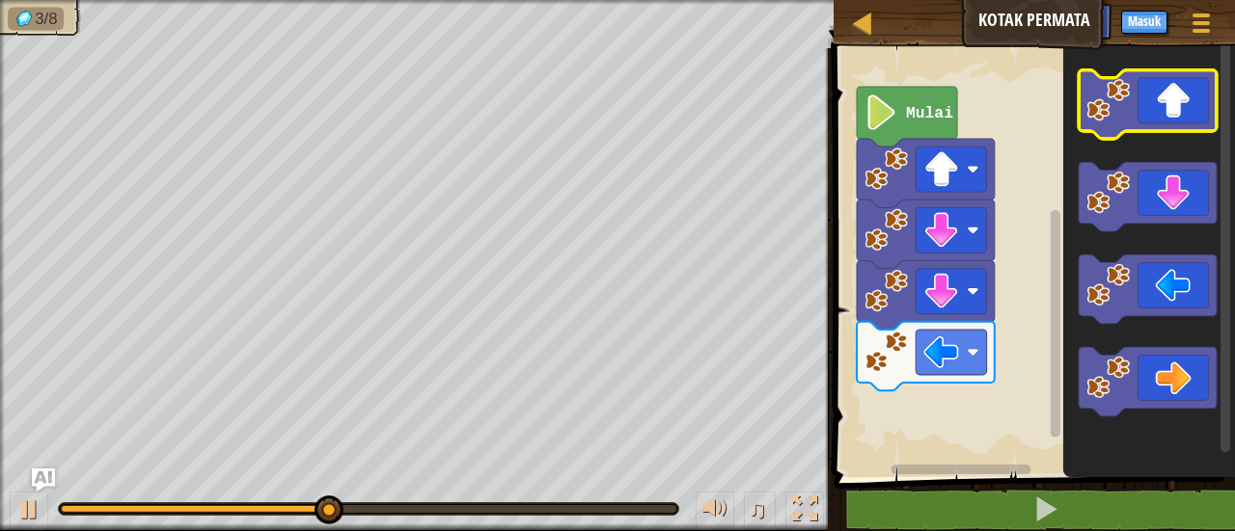
click at [1177, 138] on rect "Ruang Kerja Blockly" at bounding box center [1148, 104] width 138 height 68
click at [1163, 102] on icon "Ruang Kerja Blockly" at bounding box center [1148, 104] width 138 height 68
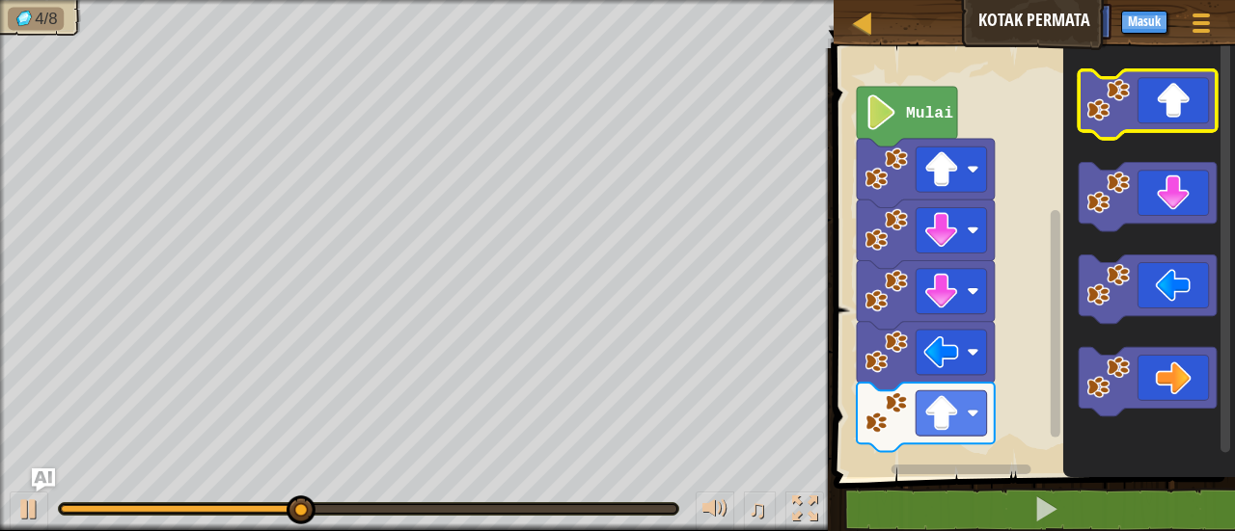
click at [1163, 102] on icon "Ruang Kerja Blockly" at bounding box center [1148, 104] width 138 height 68
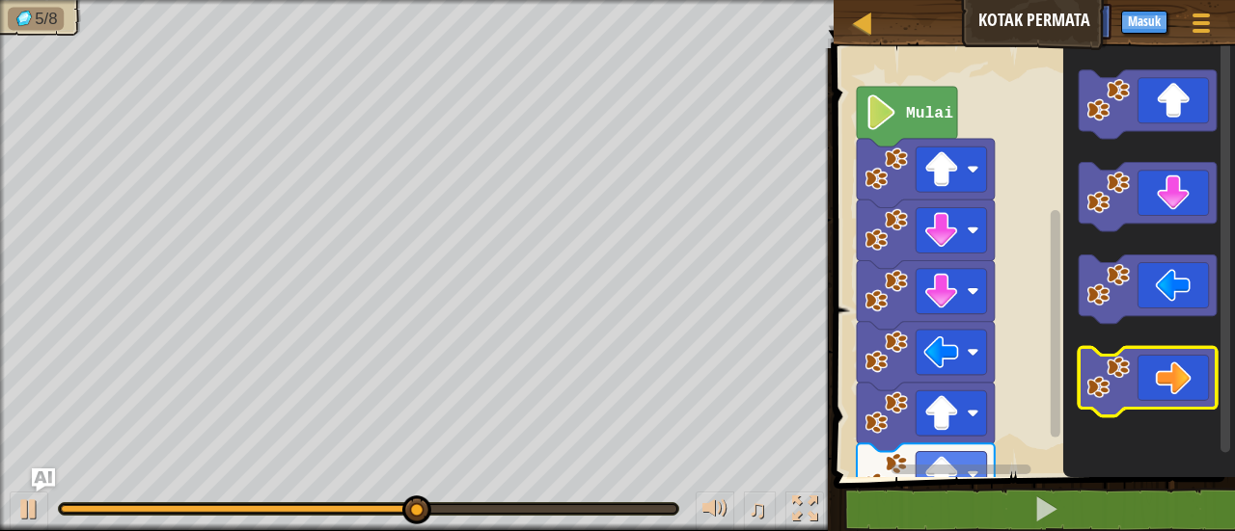
click at [1181, 368] on icon "Ruang Kerja Blockly" at bounding box center [1148, 381] width 138 height 68
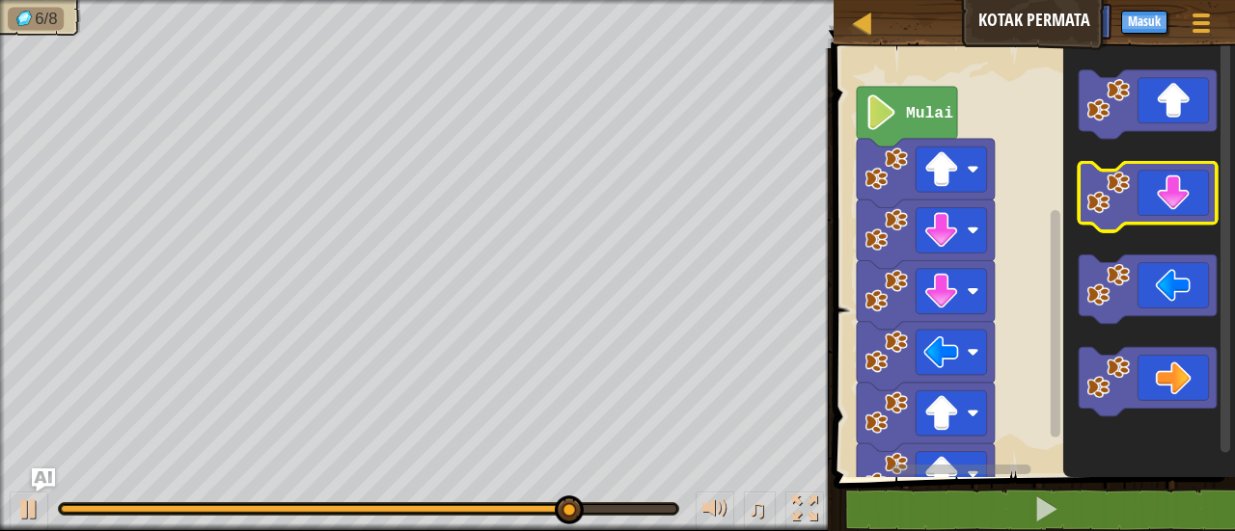
click at [1164, 223] on icon "Ruang Kerja Blockly" at bounding box center [1148, 197] width 138 height 68
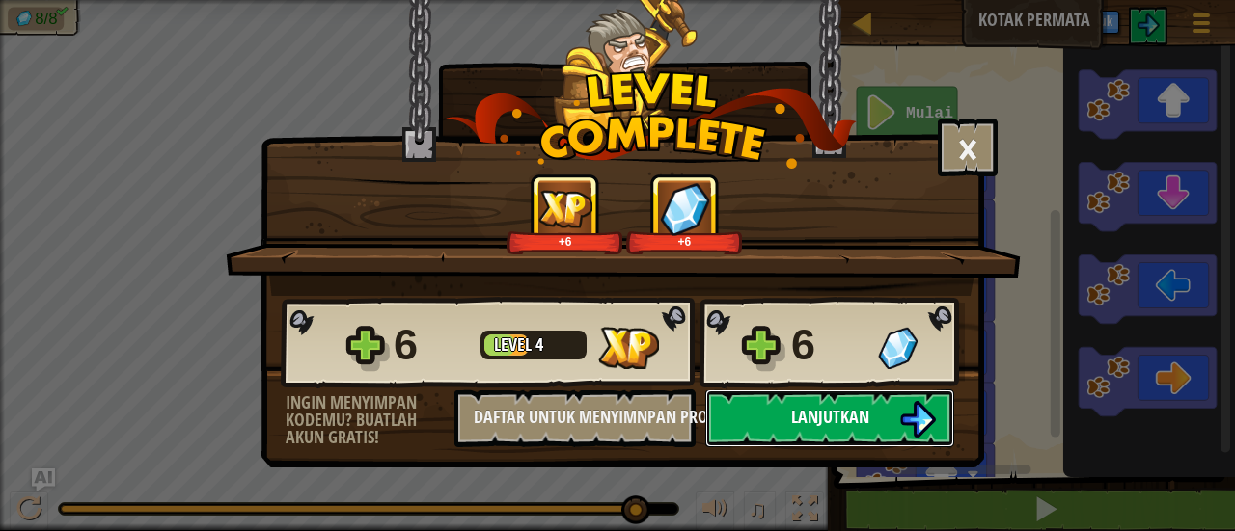
click at [930, 409] on img at bounding box center [917, 419] width 37 height 37
